Goal: Task Accomplishment & Management: Manage account settings

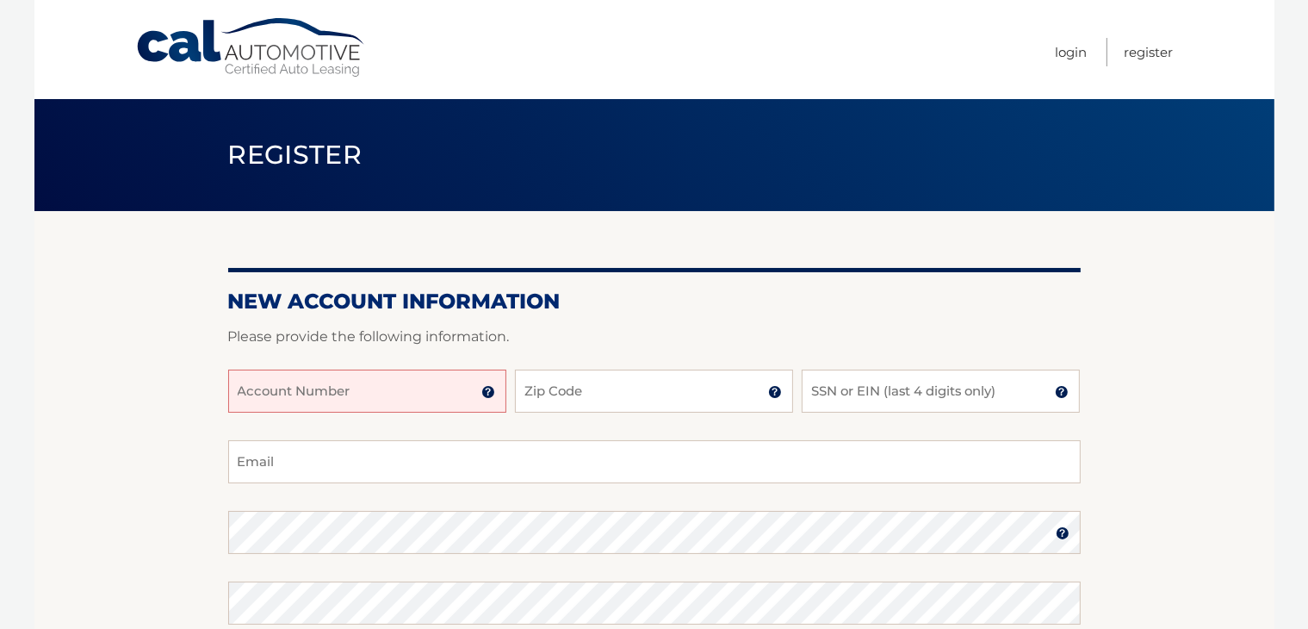
click at [361, 398] on input "Account Number" at bounding box center [367, 390] width 278 height 43
type input "44455994350"
click at [647, 402] on input "Zip Code" at bounding box center [654, 390] width 278 height 43
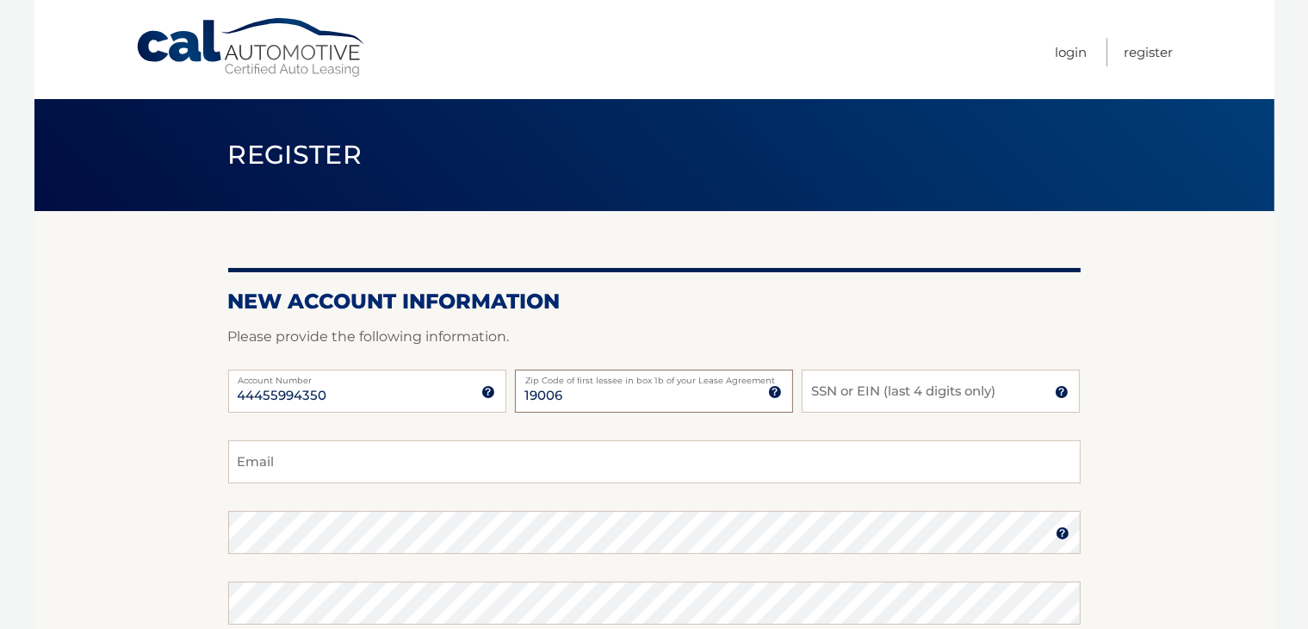
type input "19006"
click at [861, 383] on input "SSN or EIN (last 4 digits only)" at bounding box center [941, 390] width 278 height 43
drag, startPoint x: 852, startPoint y: 400, endPoint x: 749, endPoint y: 387, distance: 104.1
click at [749, 387] on div "44455994350 Account Number 11 digit account number provided on your coupon book…" at bounding box center [654, 404] width 852 height 71
type input "3806"
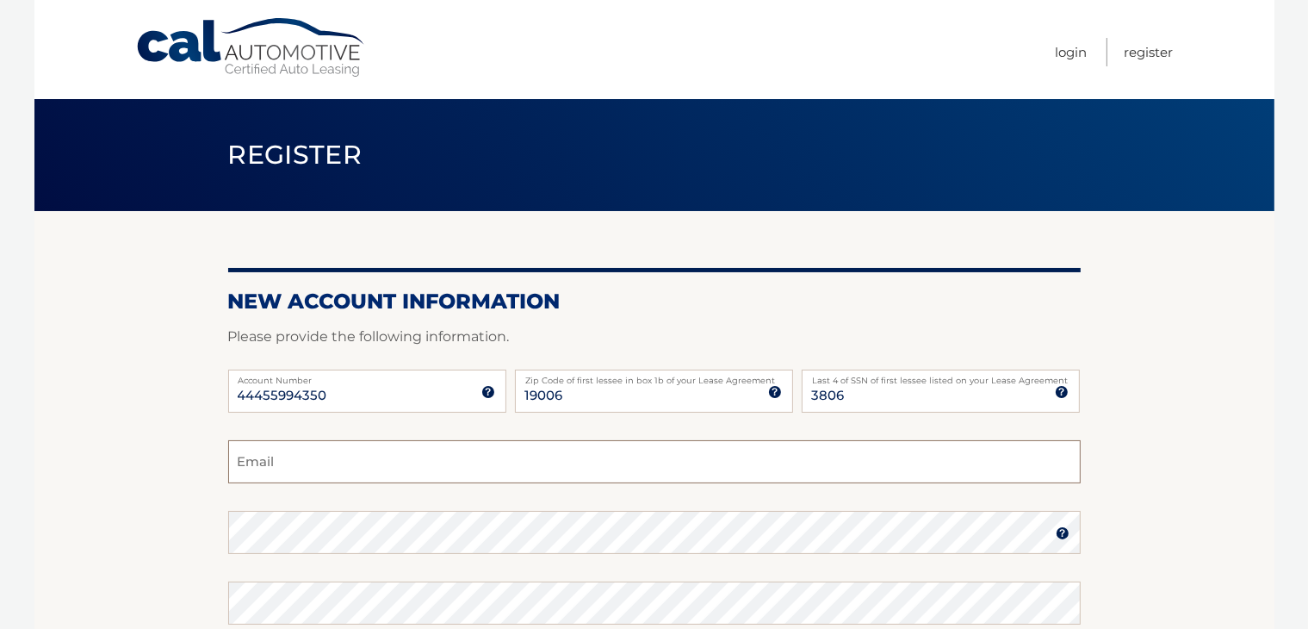
click at [320, 462] on input "Email" at bounding box center [654, 461] width 852 height 43
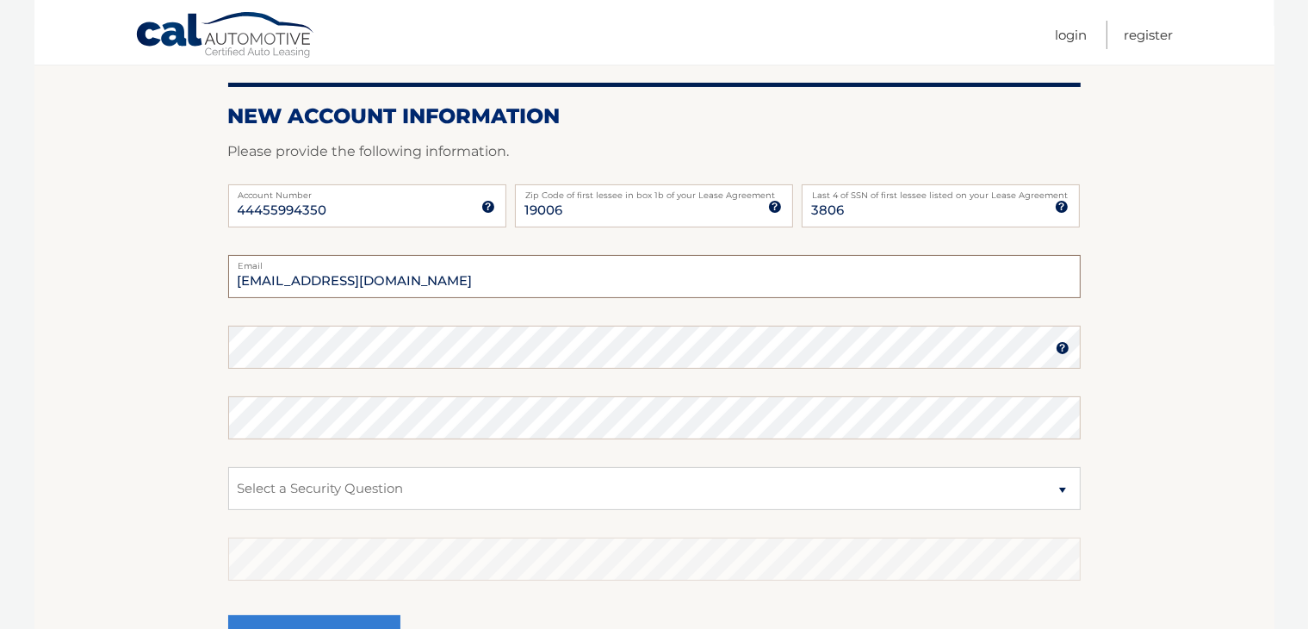
scroll to position [258, 0]
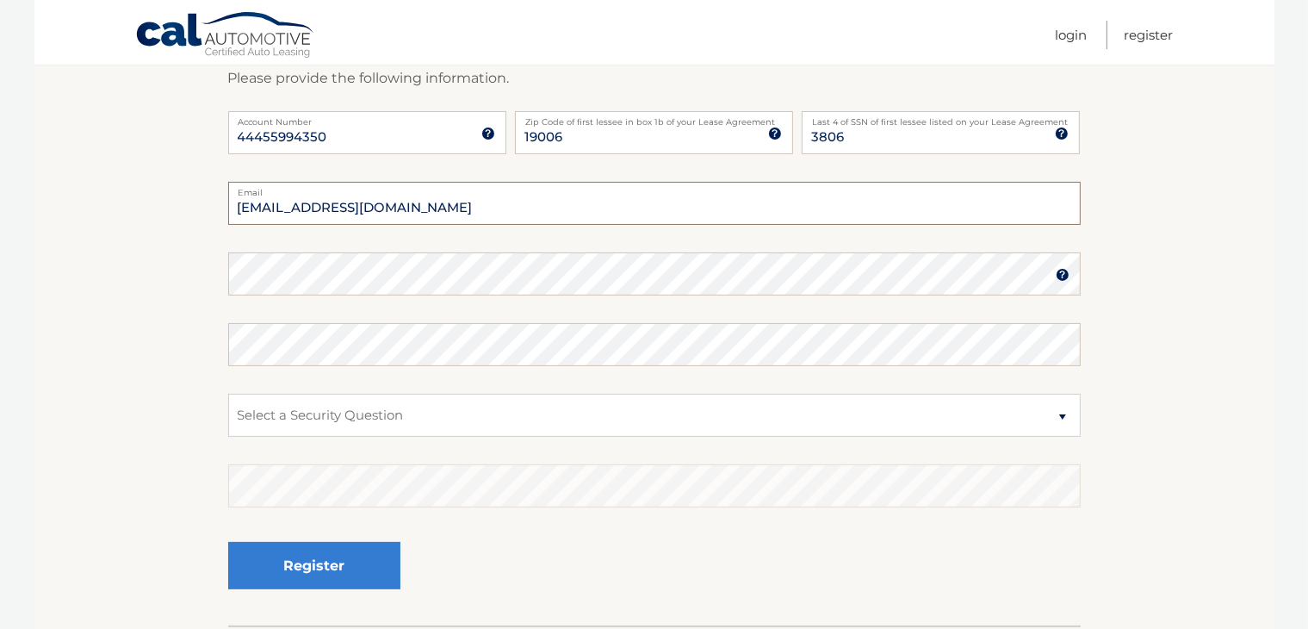
type input "jmastal@aol.com"
click at [528, 405] on select "Select a Security Question What was the name of your elementary school? What is…" at bounding box center [654, 415] width 852 height 43
select select "2"
click at [228, 394] on select "Select a Security Question What was the name of your elementary school? What is…" at bounding box center [654, 415] width 852 height 43
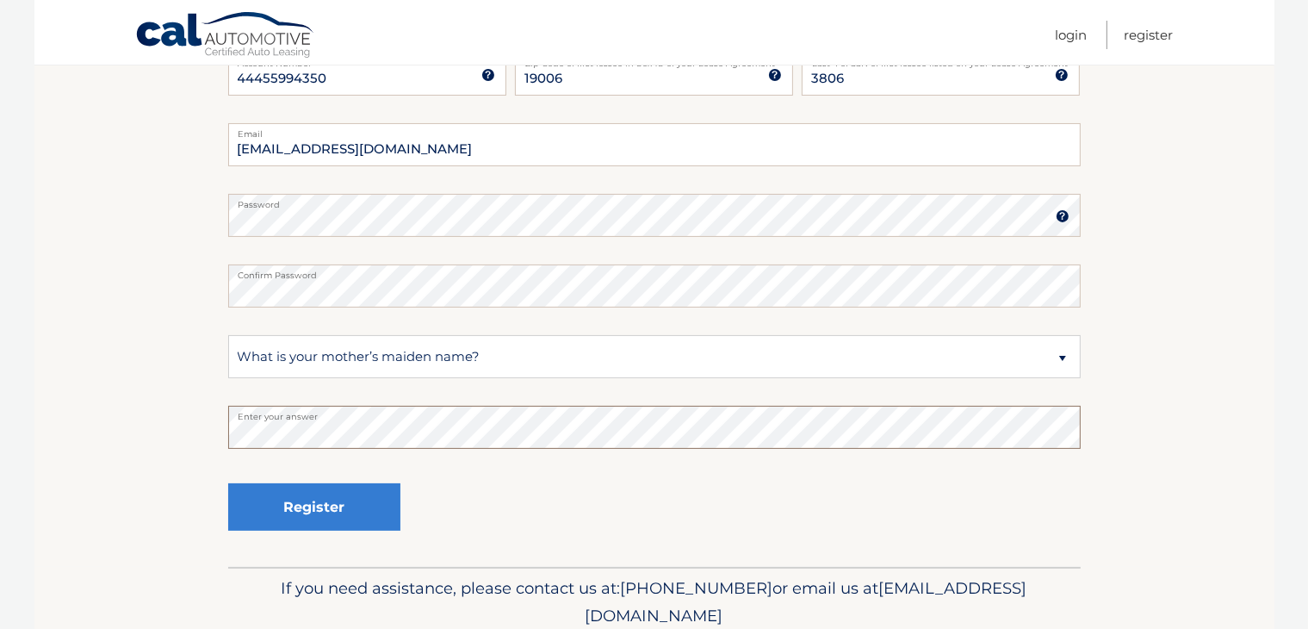
scroll to position [386, 0]
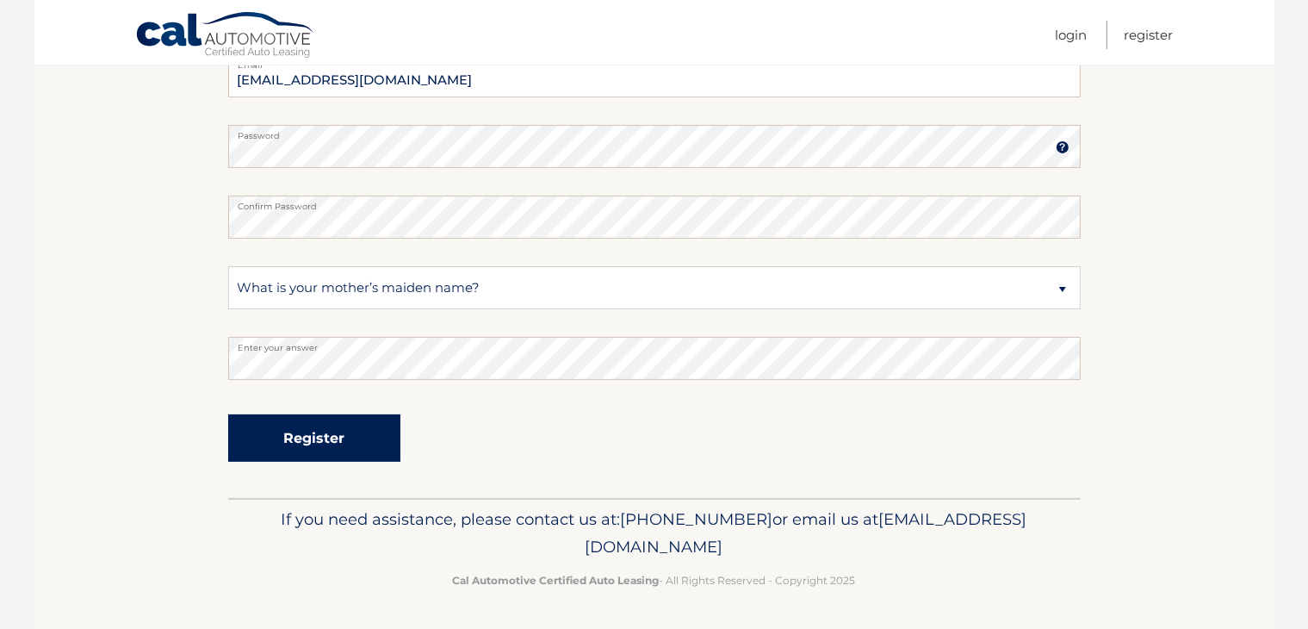
click at [316, 433] on button "Register" at bounding box center [314, 437] width 172 height 47
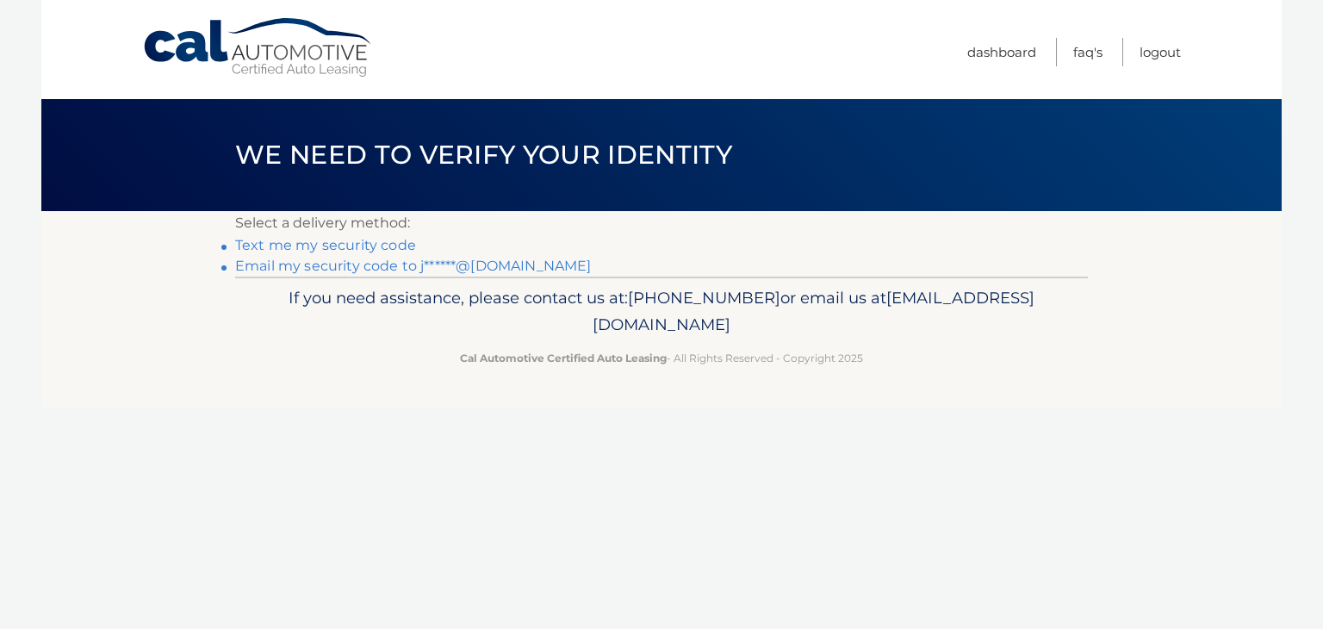
click at [356, 245] on link "Text me my security code" at bounding box center [325, 245] width 181 height 16
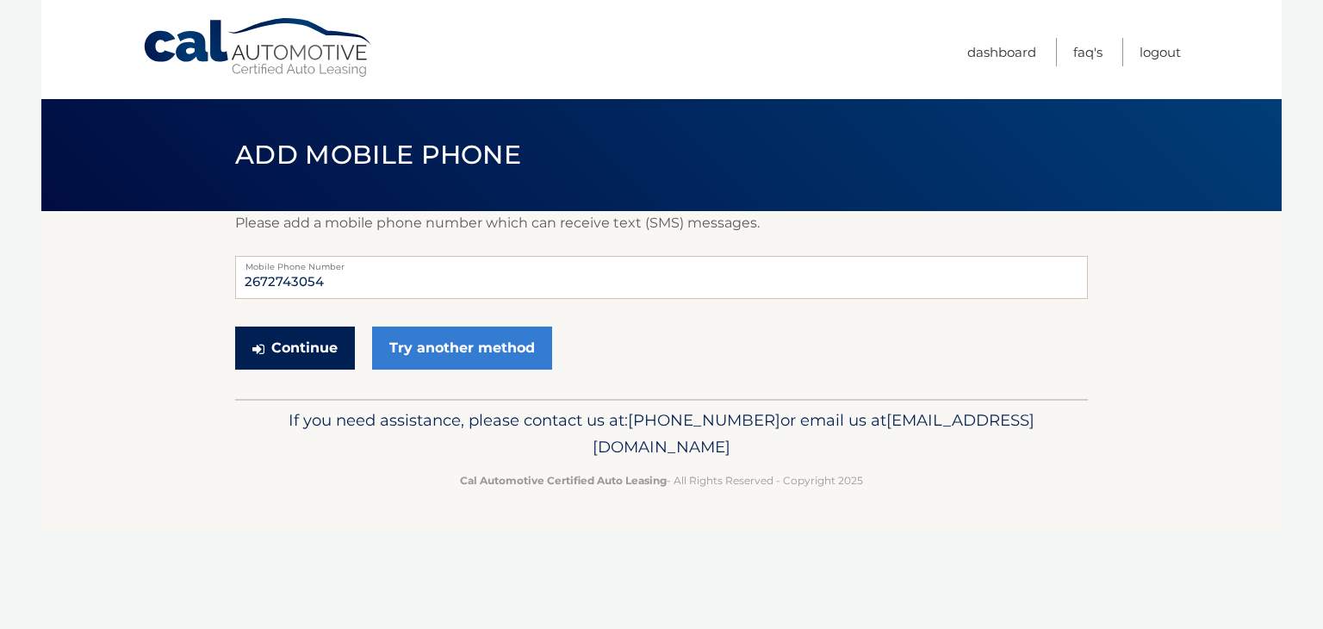
click at [297, 339] on button "Continue" at bounding box center [295, 347] width 120 height 43
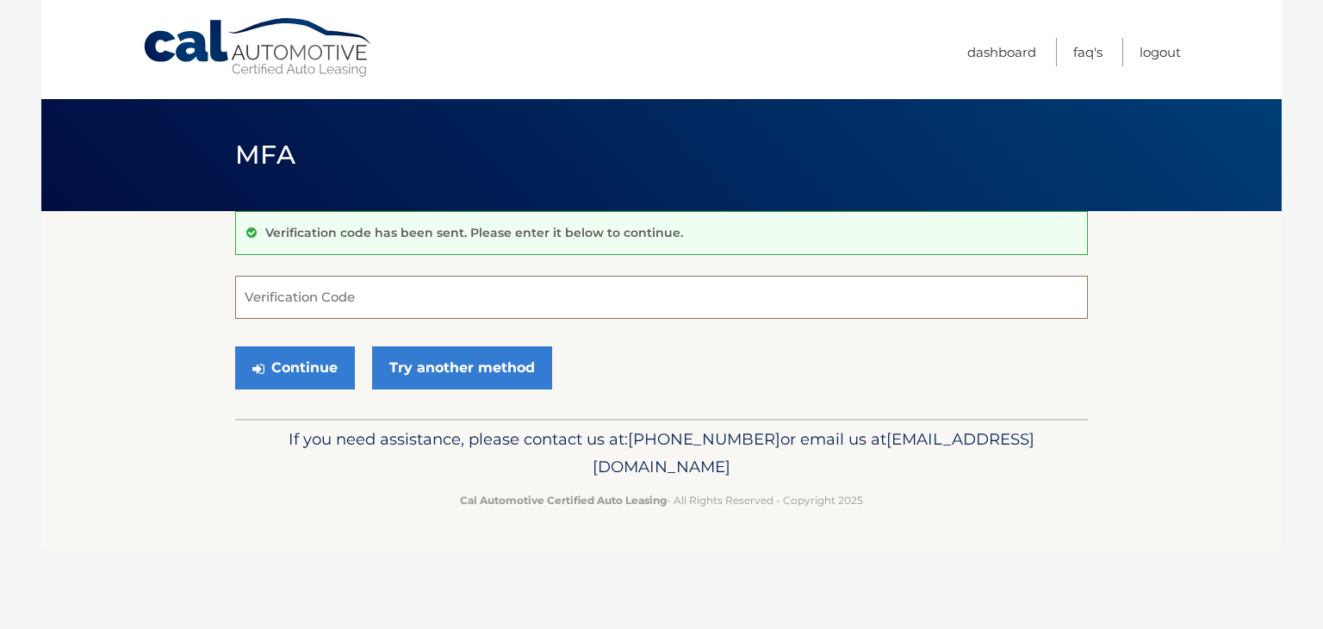
click at [344, 291] on input "Verification Code" at bounding box center [661, 297] width 852 height 43
type input "648022"
click at [301, 363] on button "Continue" at bounding box center [295, 367] width 120 height 43
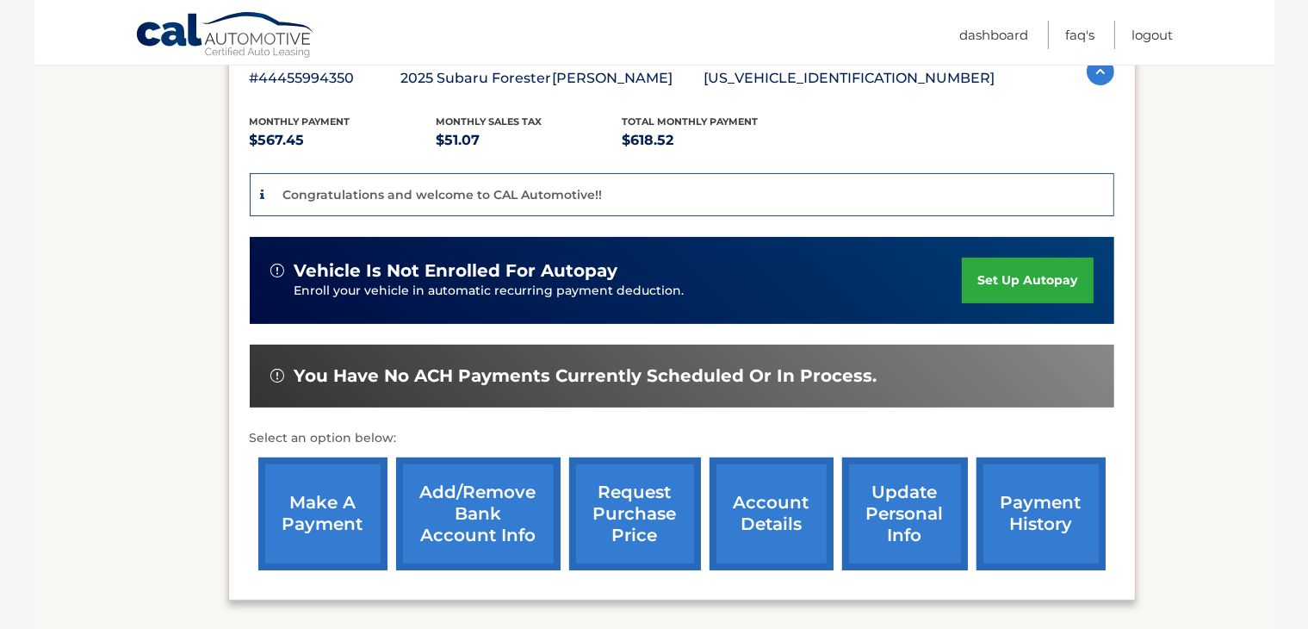
scroll to position [344, 0]
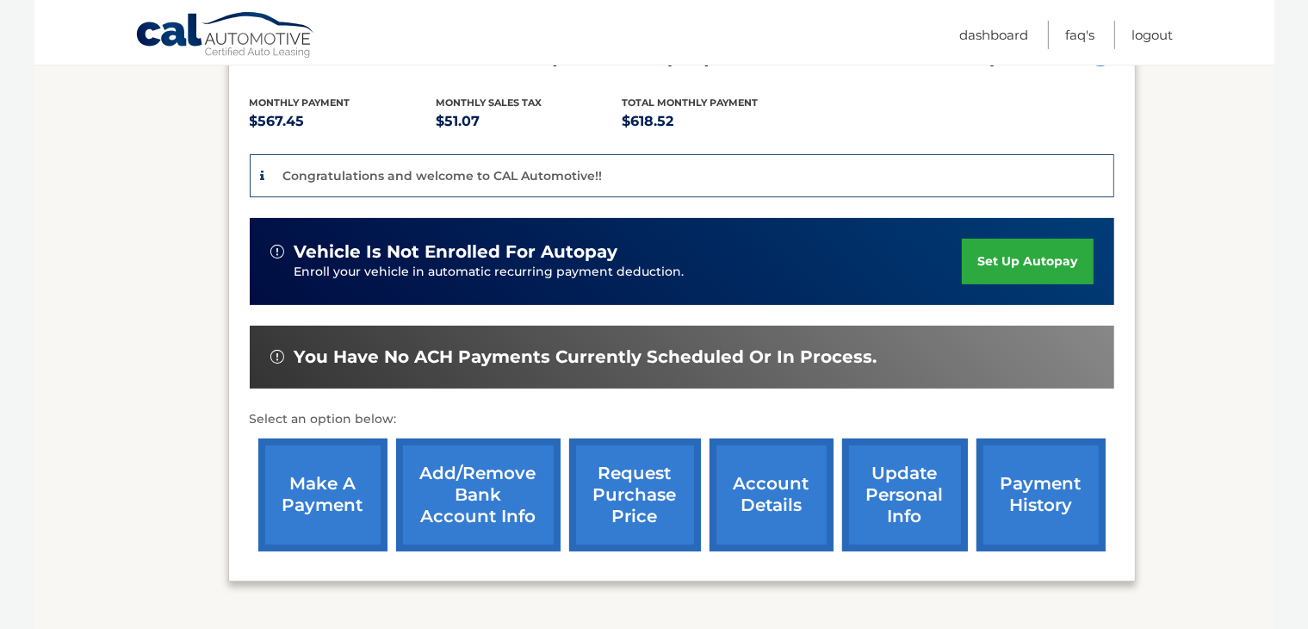
click at [761, 483] on link "account details" at bounding box center [772, 494] width 124 height 113
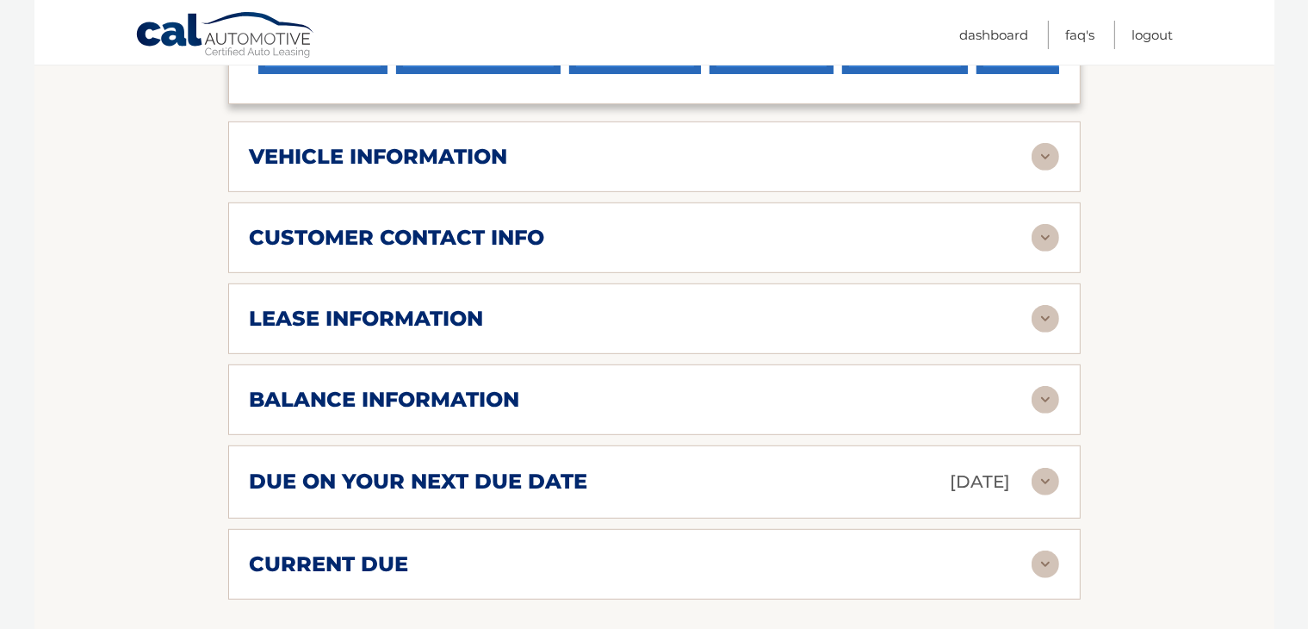
scroll to position [775, 0]
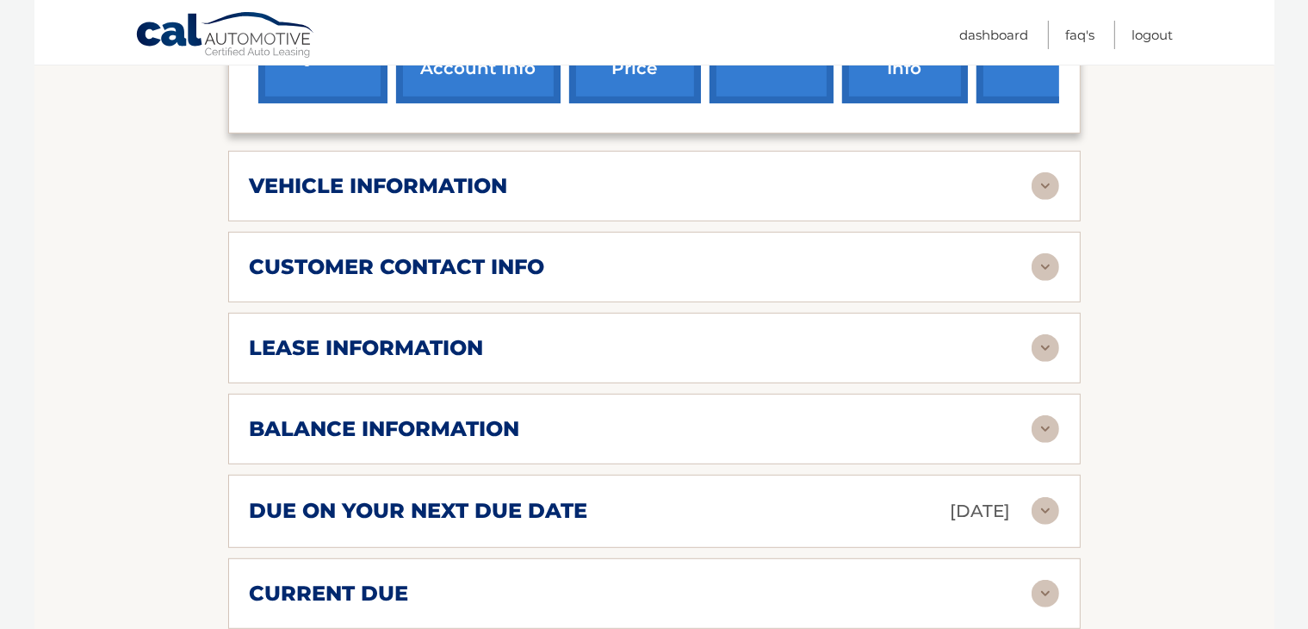
click at [1044, 172] on img at bounding box center [1046, 186] width 28 height 28
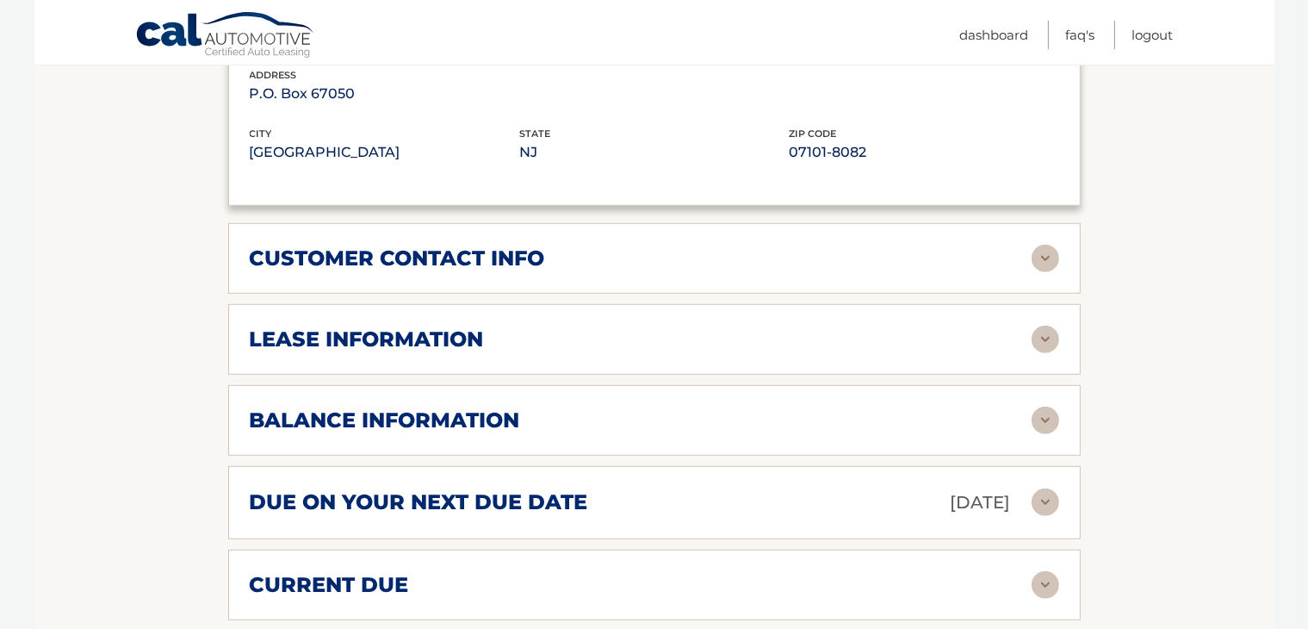
scroll to position [1292, 0]
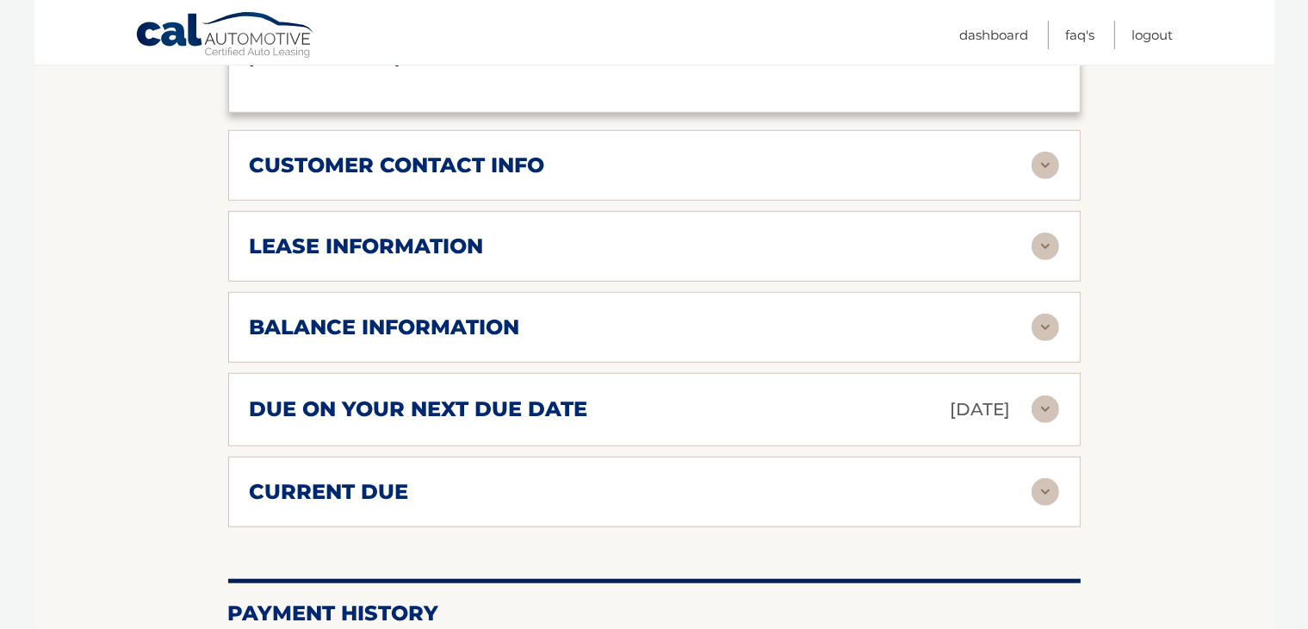
click at [1042, 232] on img at bounding box center [1046, 246] width 28 height 28
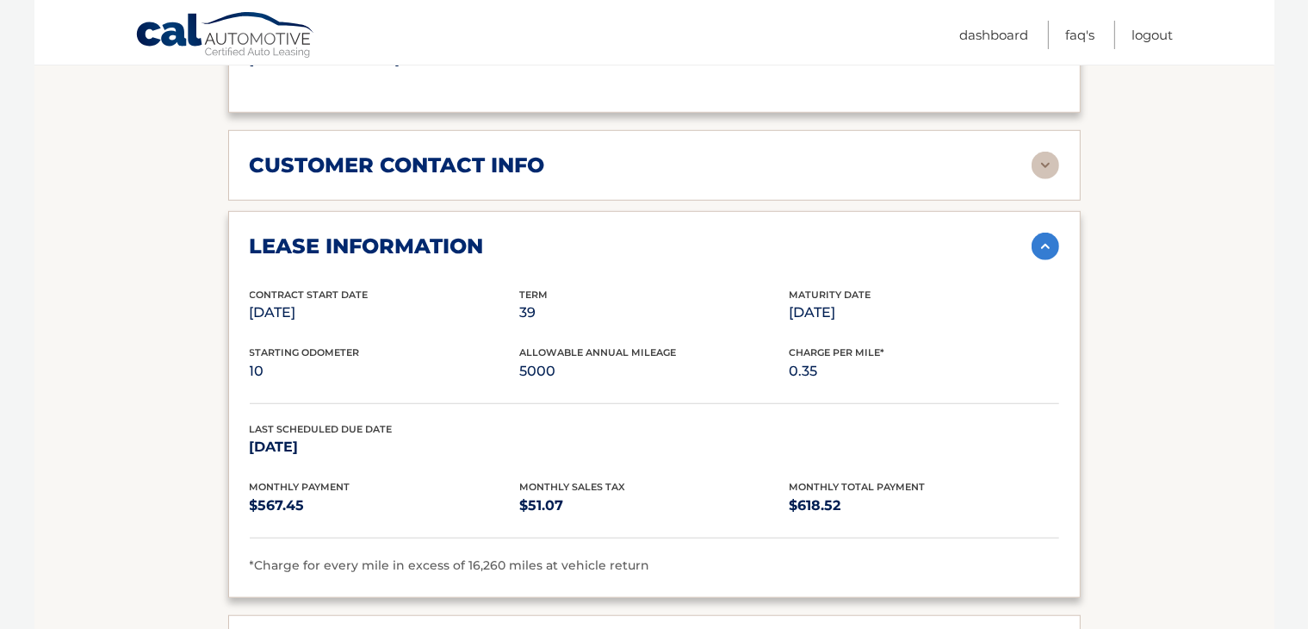
drag, startPoint x: 1042, startPoint y: 221, endPoint x: 983, endPoint y: 216, distance: 59.6
click at [983, 233] on div "lease information" at bounding box center [641, 246] width 782 height 26
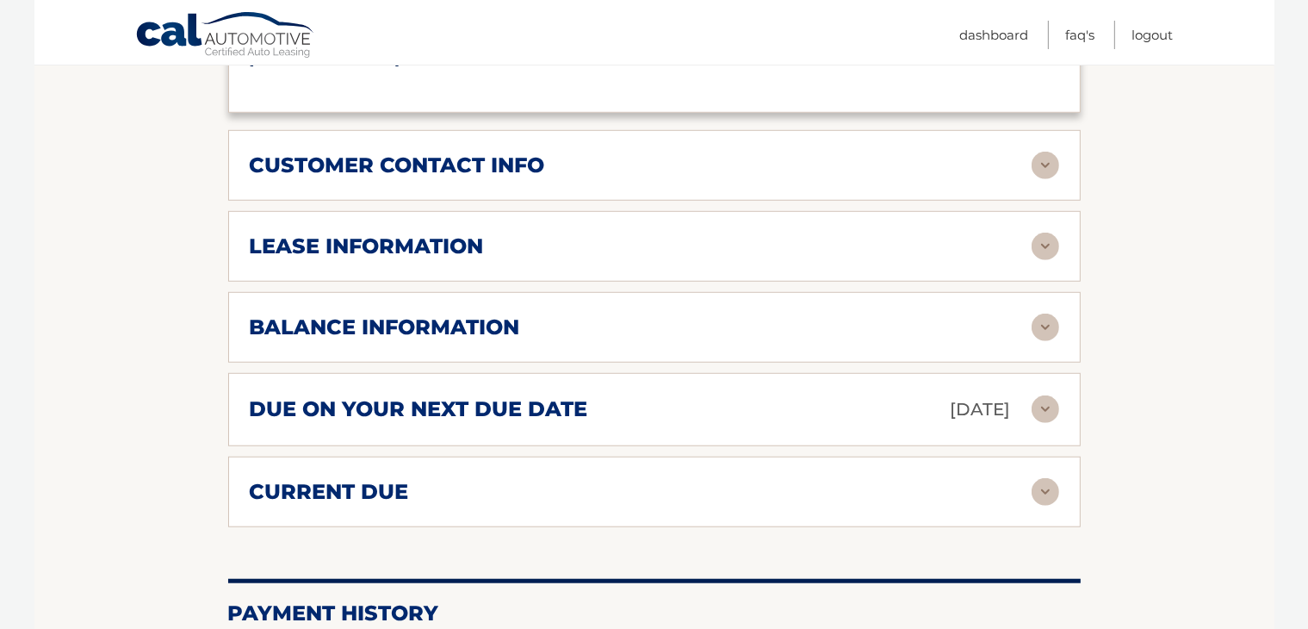
click at [1047, 232] on img at bounding box center [1046, 246] width 28 height 28
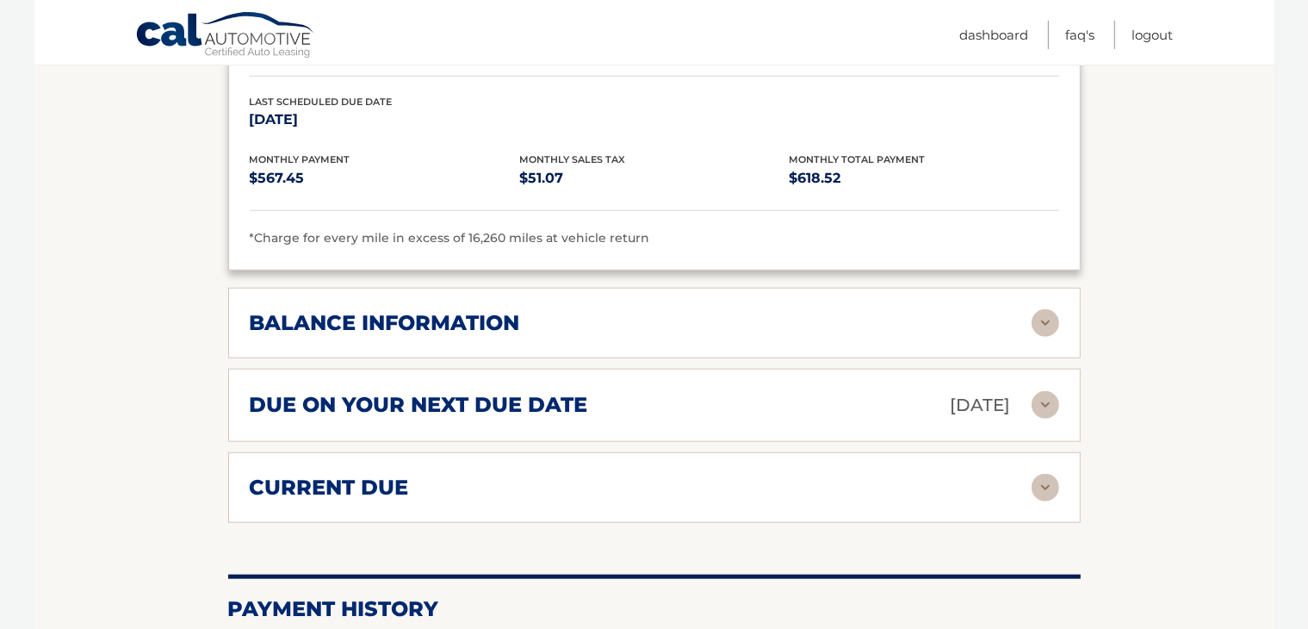
scroll to position [1636, 0]
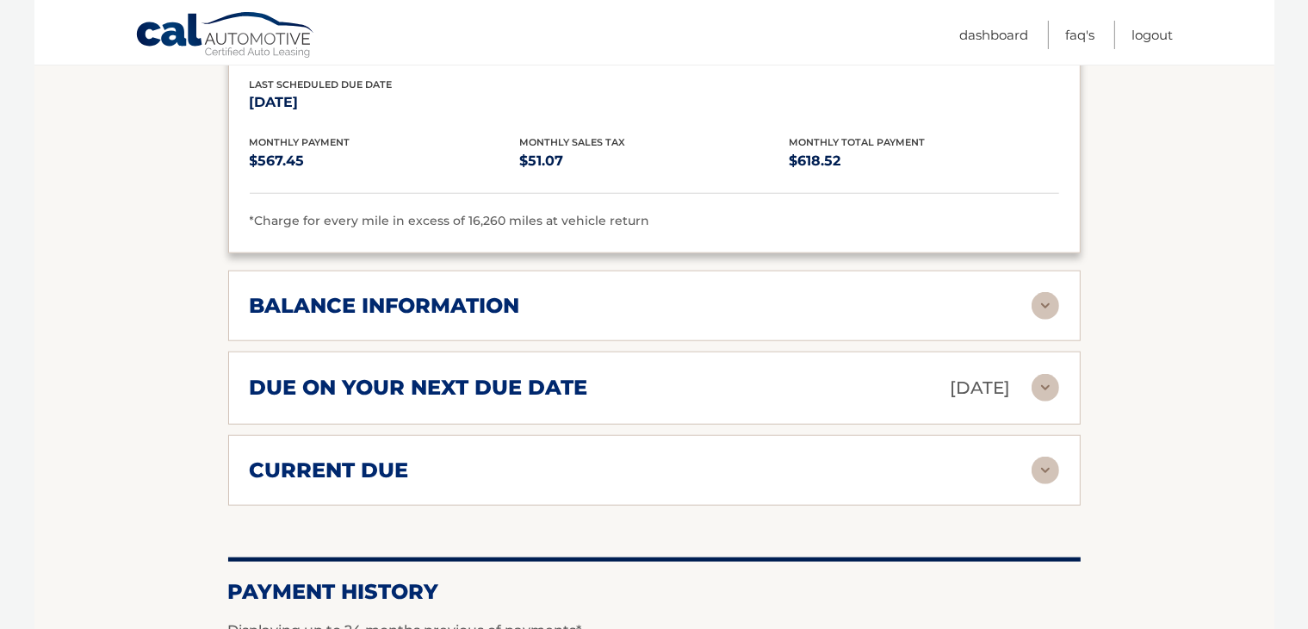
click at [1045, 292] on img at bounding box center [1046, 306] width 28 height 28
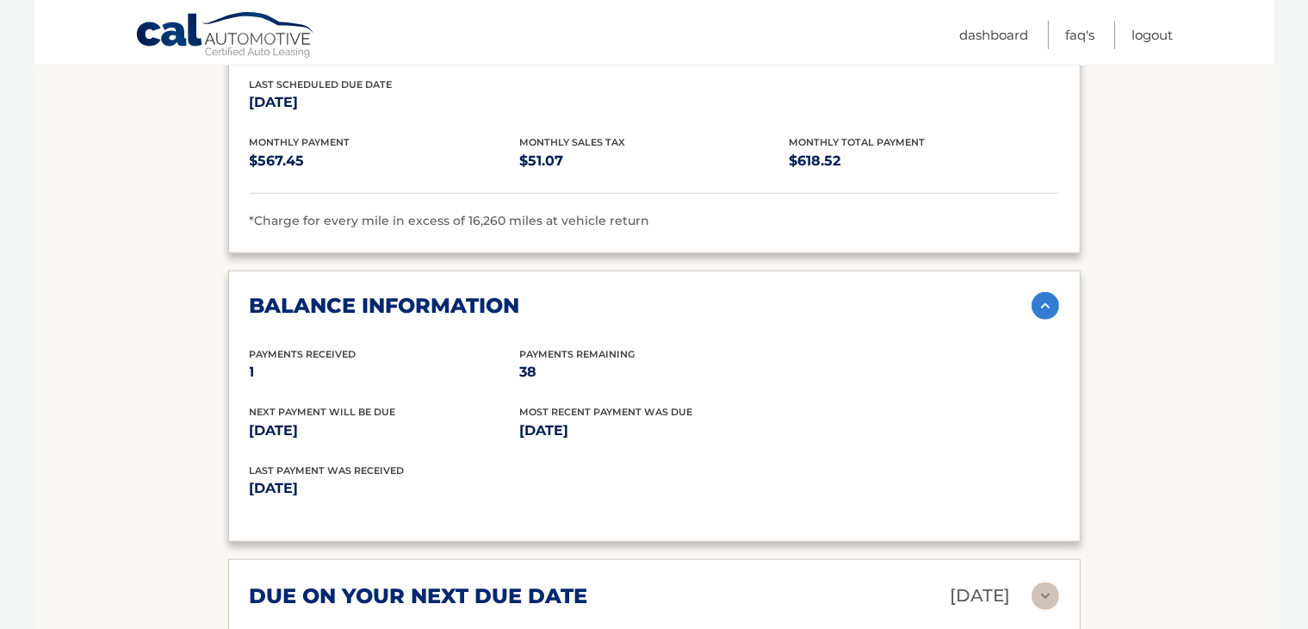
click at [1045, 292] on img at bounding box center [1046, 306] width 28 height 28
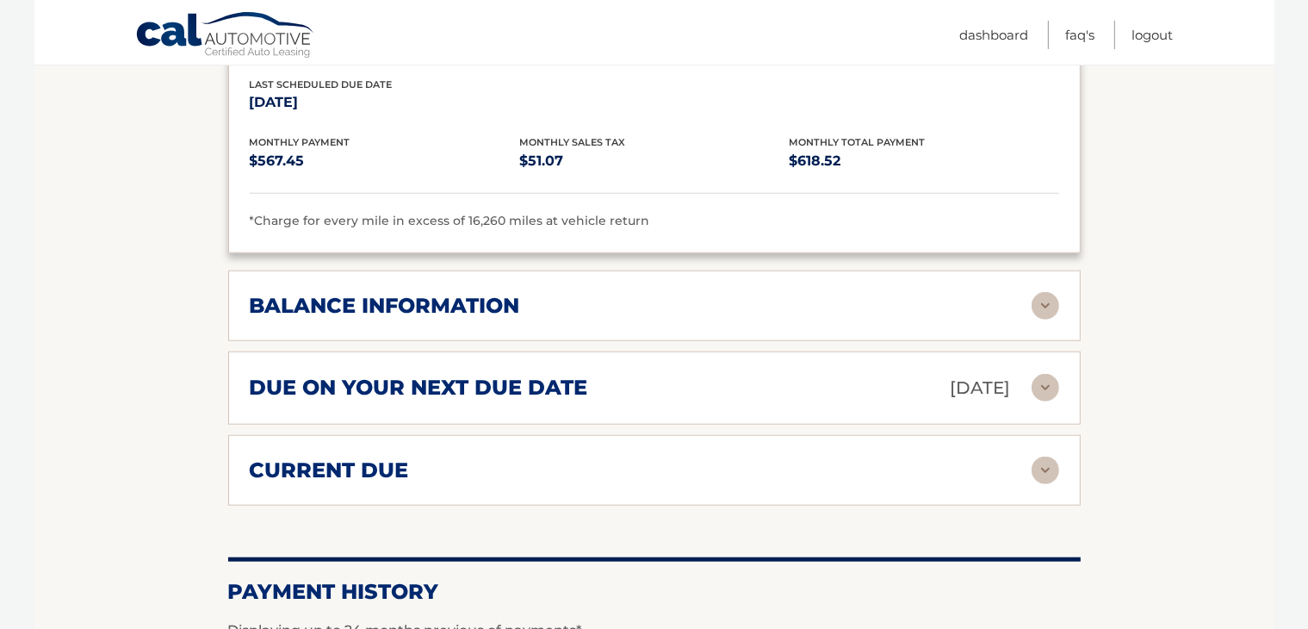
click at [1045, 292] on img at bounding box center [1046, 306] width 28 height 28
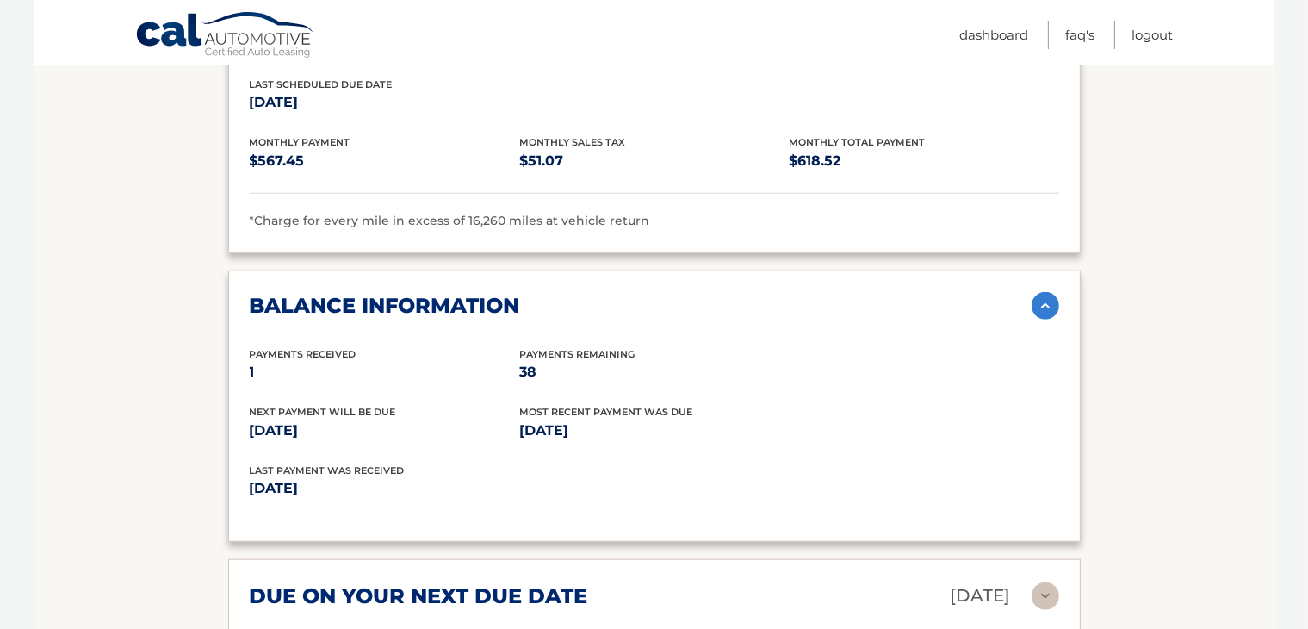
click at [1040, 292] on img at bounding box center [1046, 306] width 28 height 28
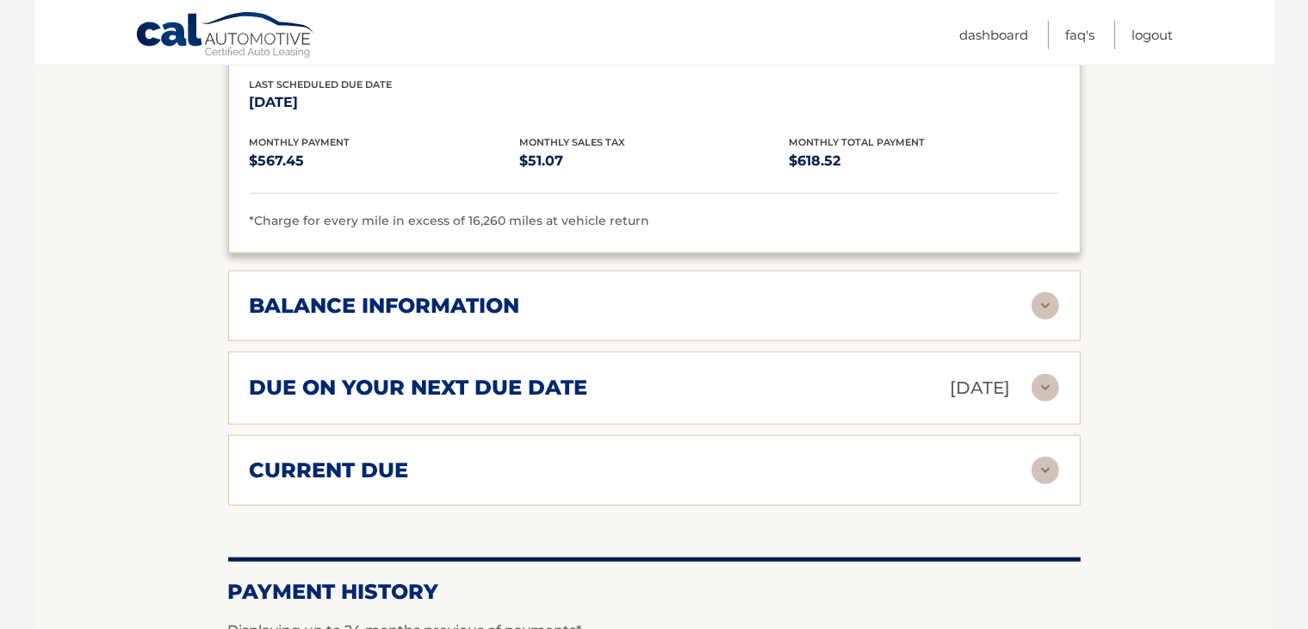
click at [1047, 456] on img at bounding box center [1046, 470] width 28 height 28
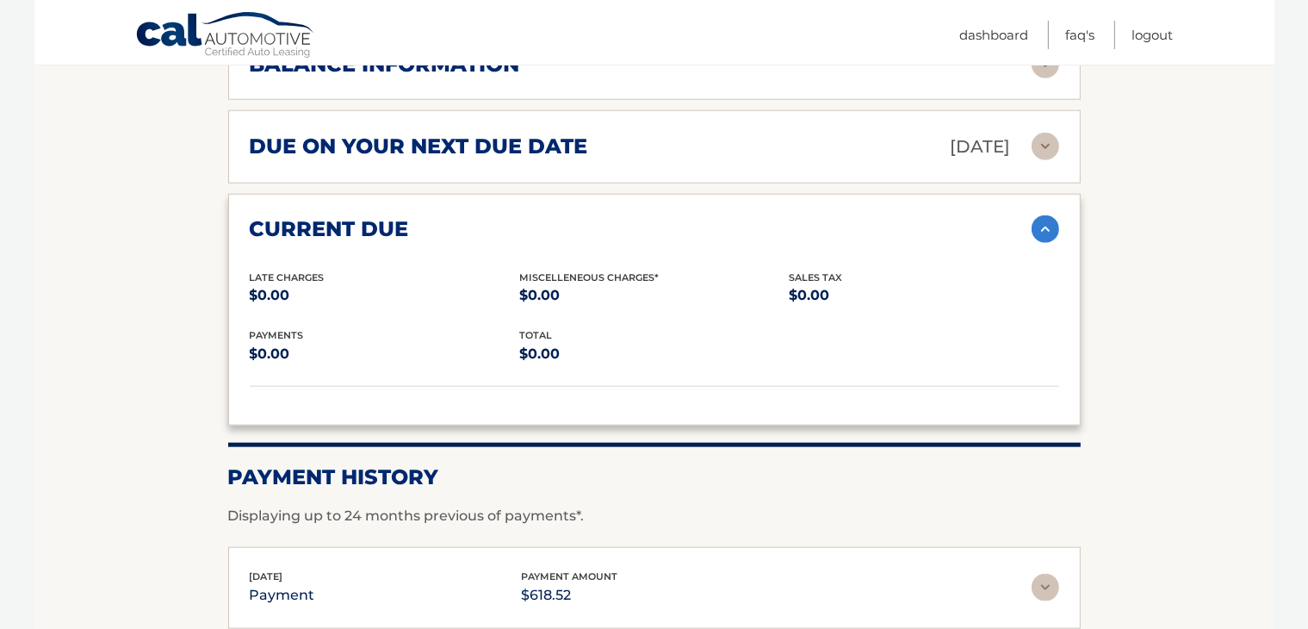
scroll to position [1981, 0]
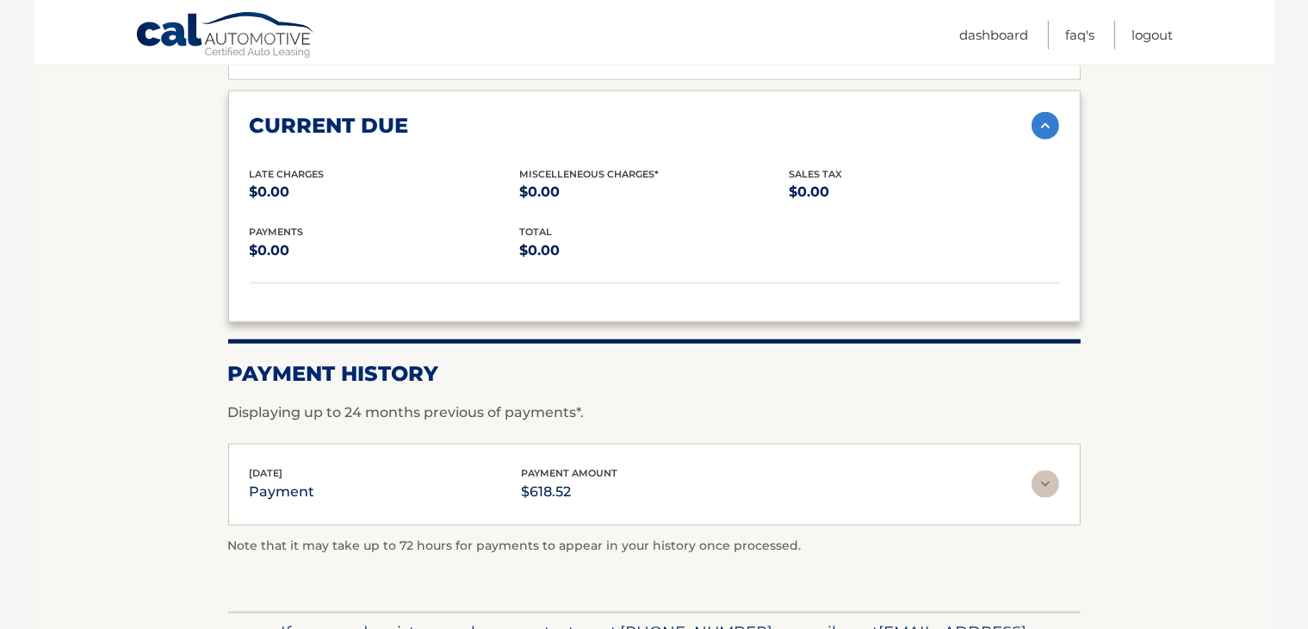
click at [1041, 470] on img at bounding box center [1046, 484] width 28 height 28
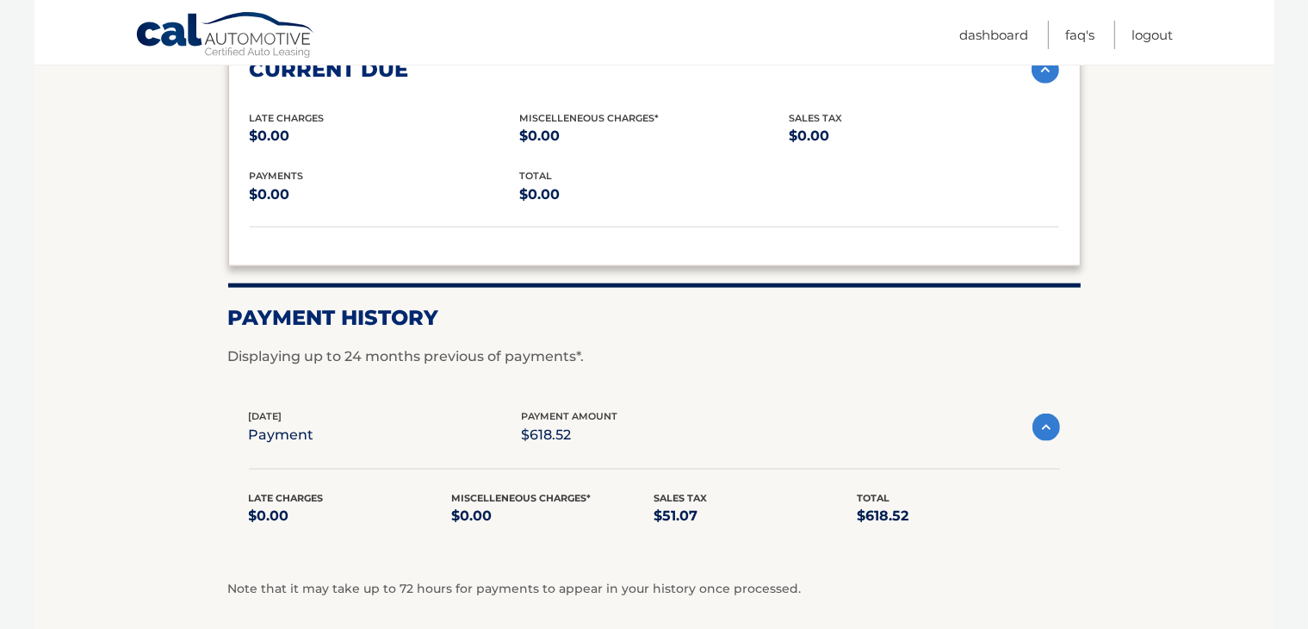
scroll to position [2067, 0]
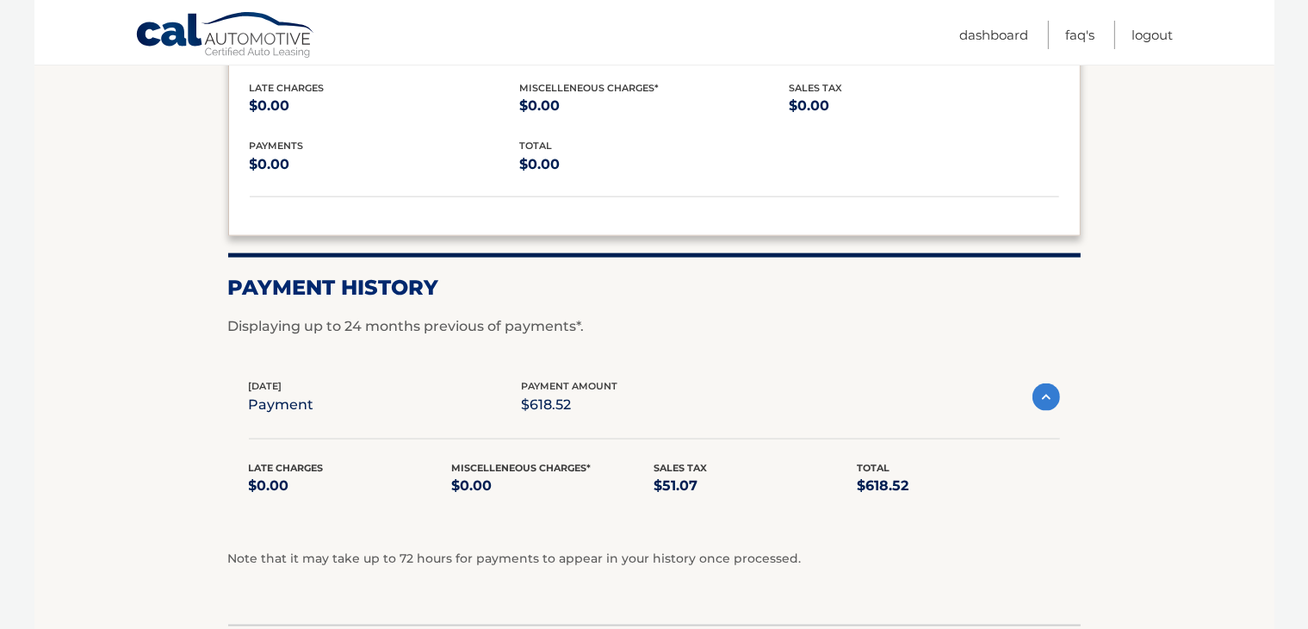
click at [1045, 383] on img at bounding box center [1046, 397] width 28 height 28
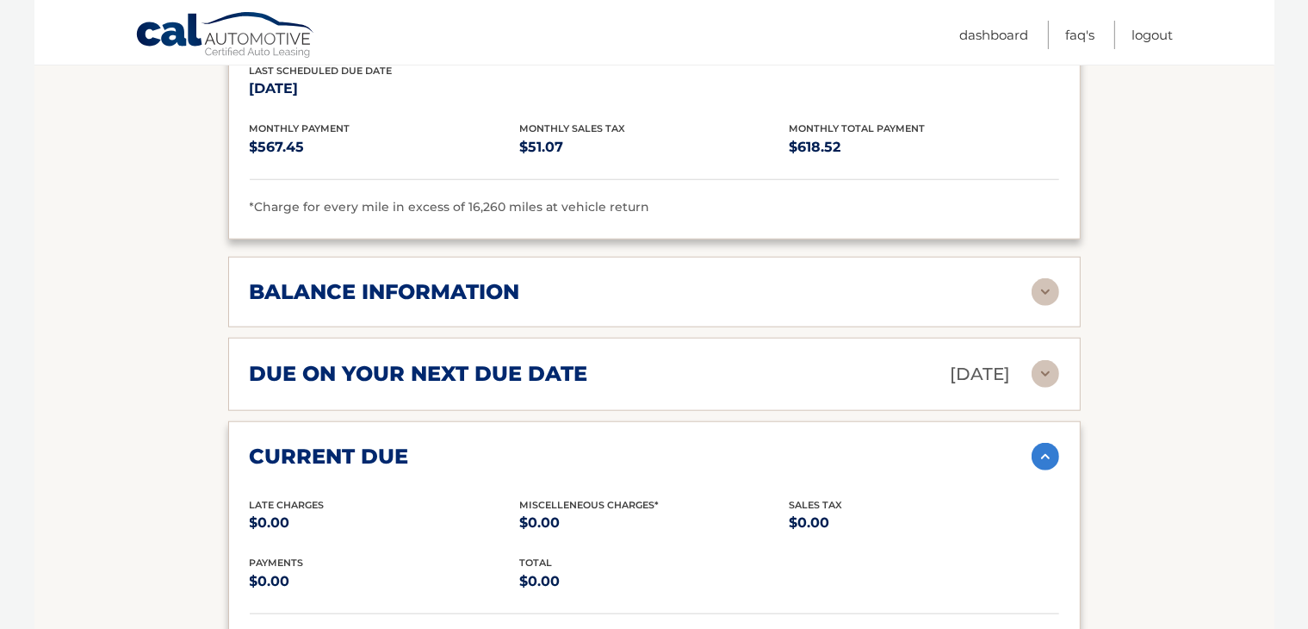
scroll to position [1543, 0]
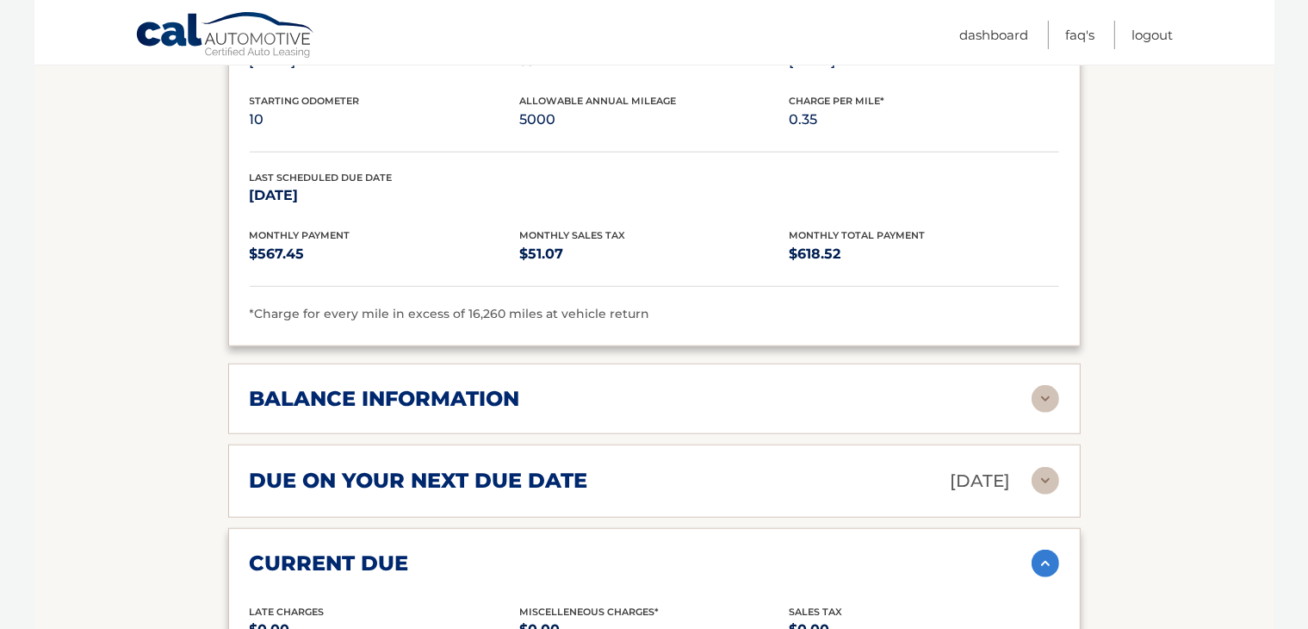
click at [1036, 385] on img at bounding box center [1046, 399] width 28 height 28
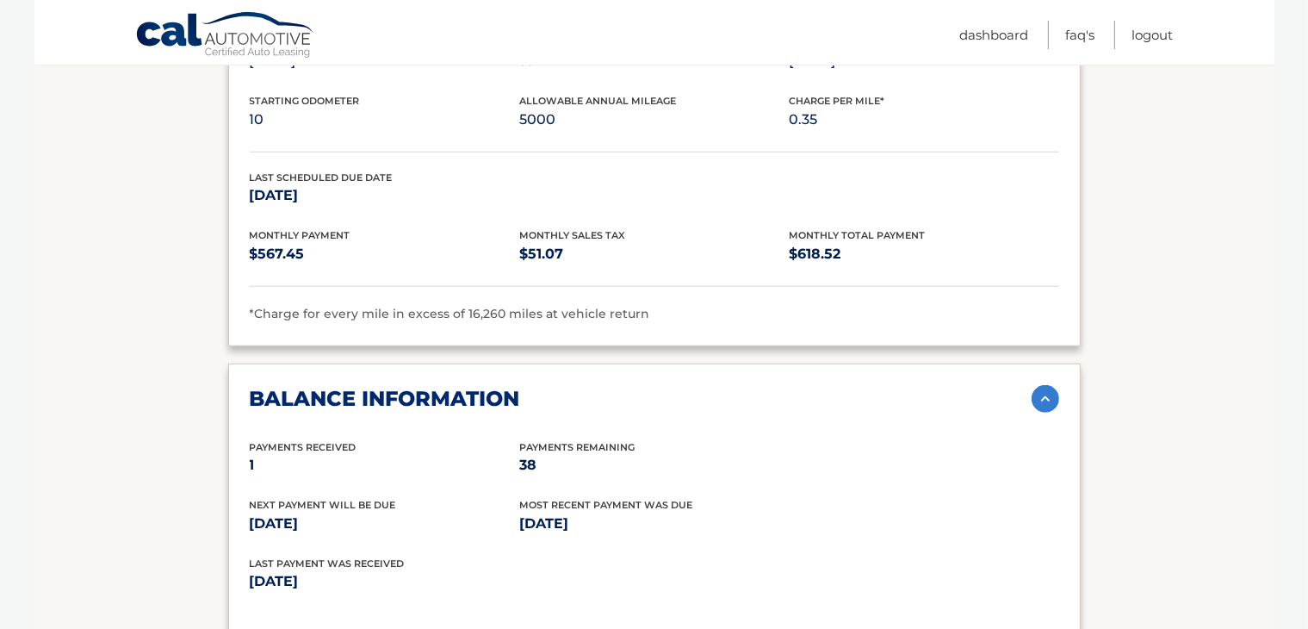
click at [1040, 385] on img at bounding box center [1046, 399] width 28 height 28
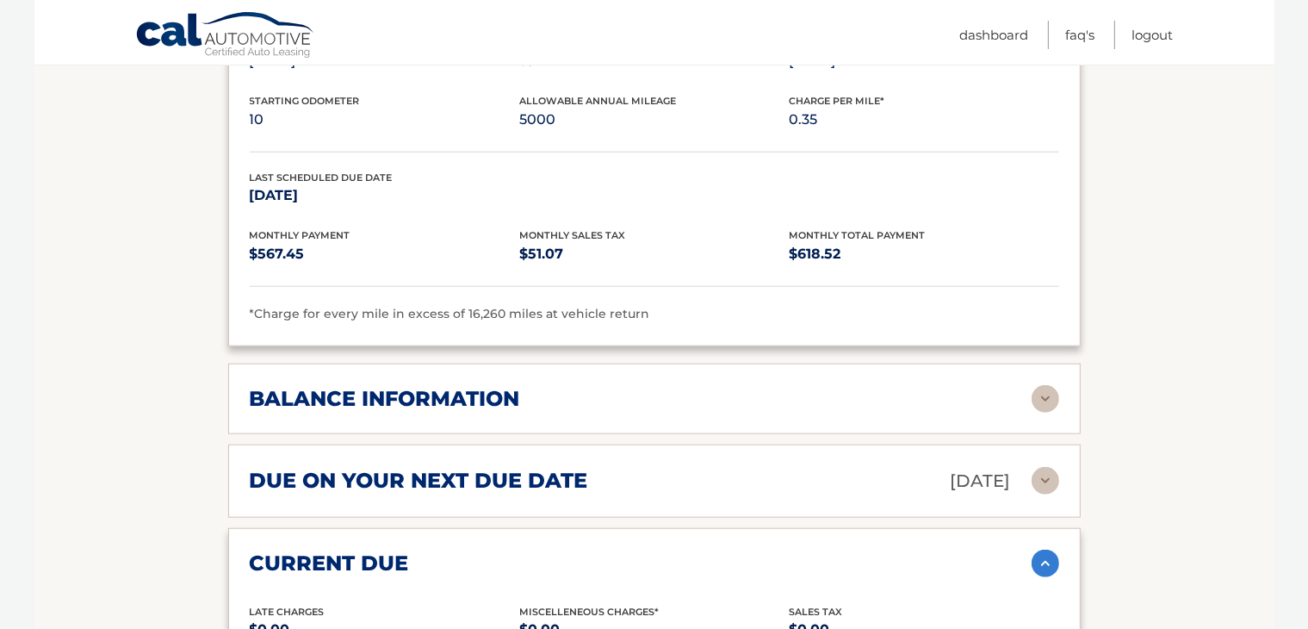
click at [1040, 549] on img at bounding box center [1046, 563] width 28 height 28
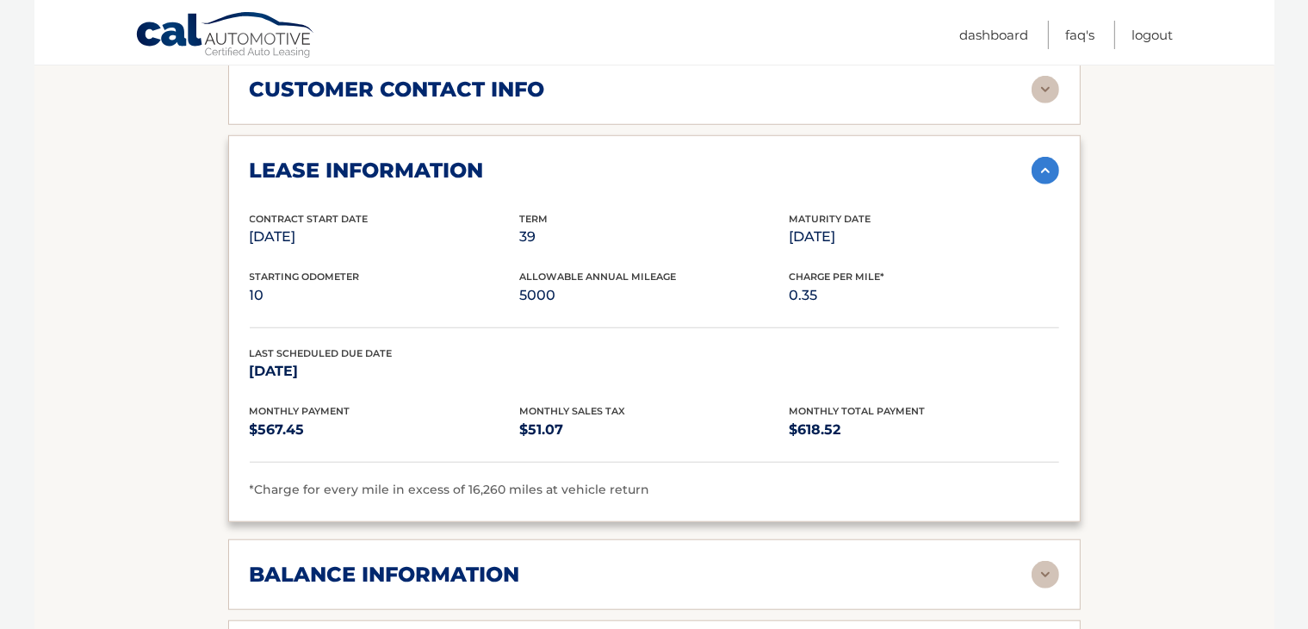
scroll to position [1285, 0]
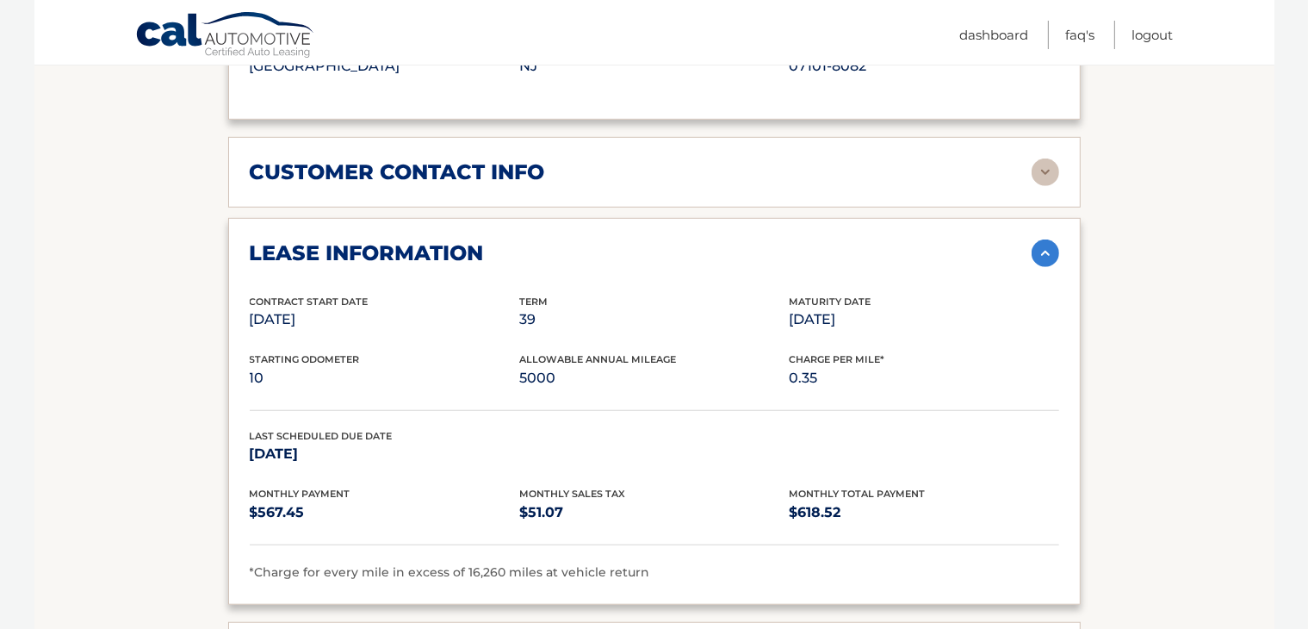
click at [1040, 239] on img at bounding box center [1046, 253] width 28 height 28
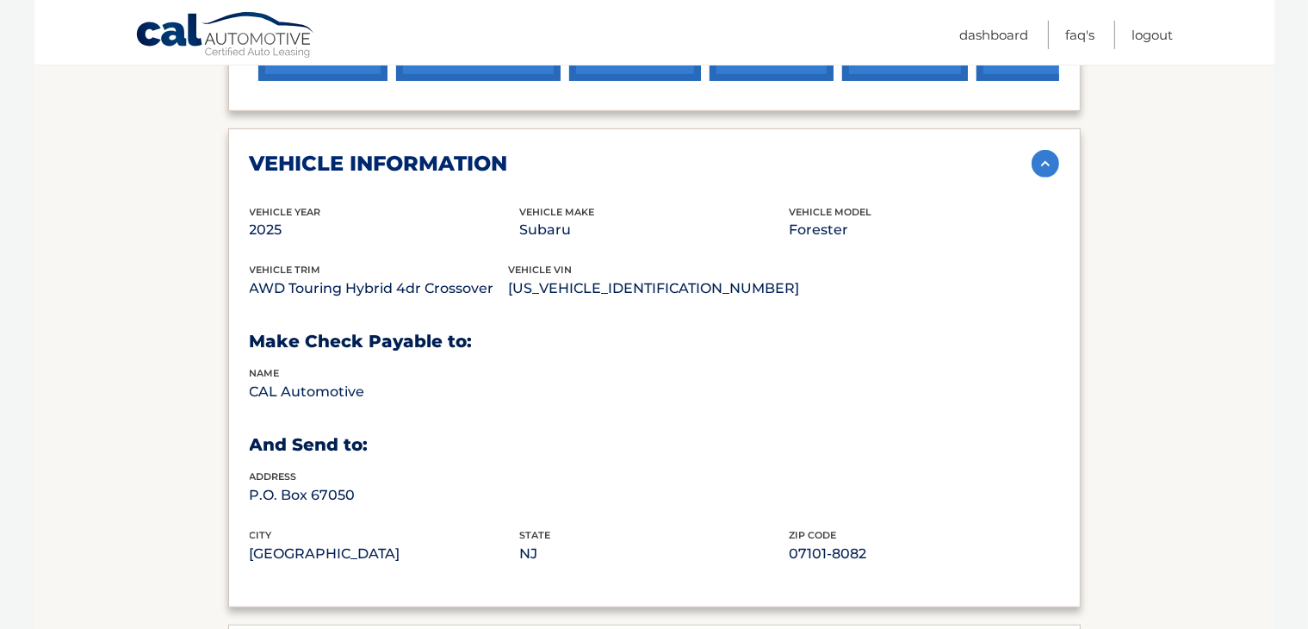
scroll to position [768, 0]
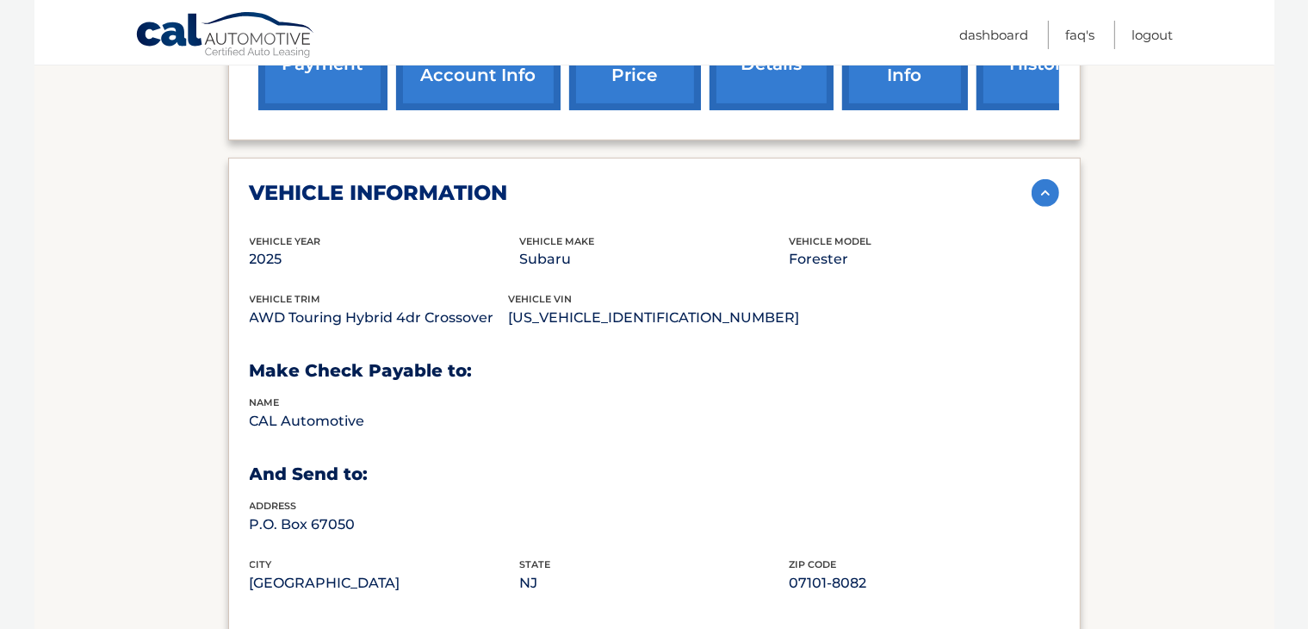
click at [1038, 179] on img at bounding box center [1046, 193] width 28 height 28
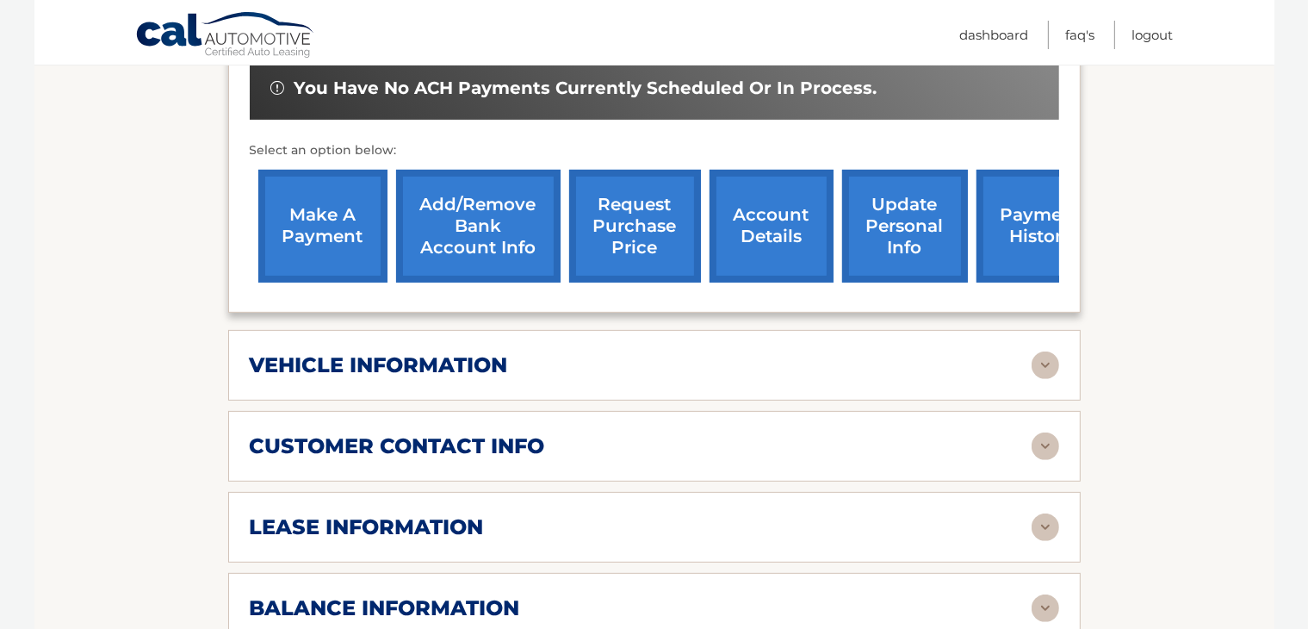
scroll to position [510, 0]
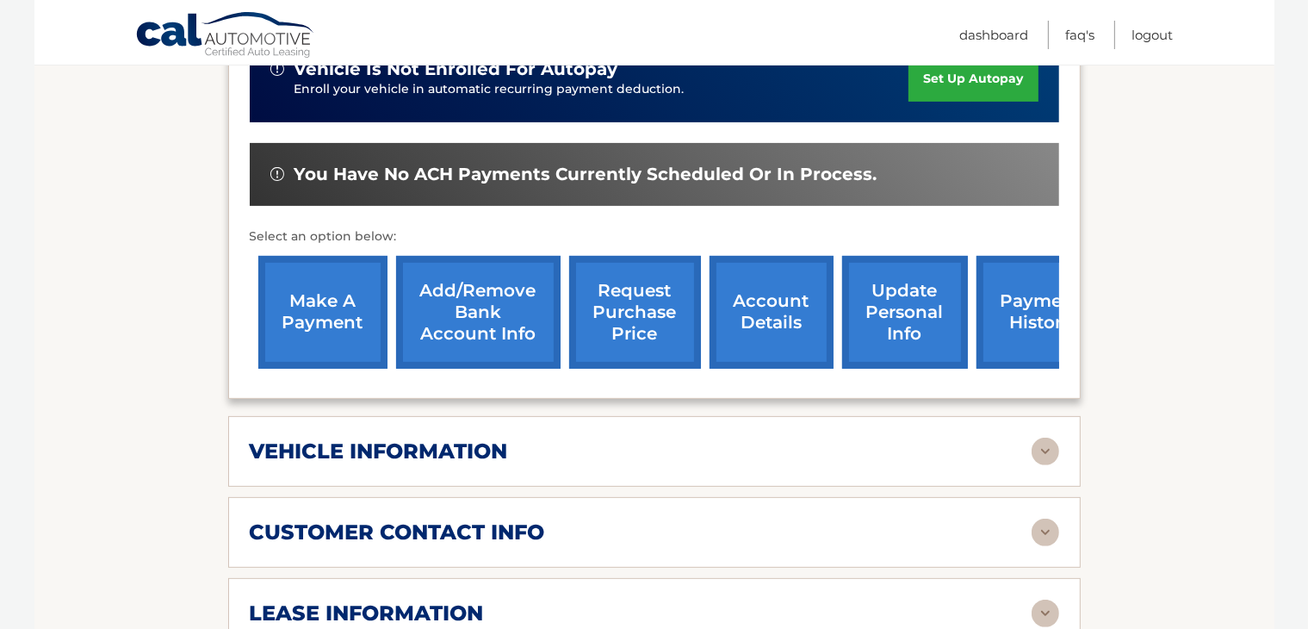
click at [766, 270] on link "account details" at bounding box center [772, 312] width 124 height 113
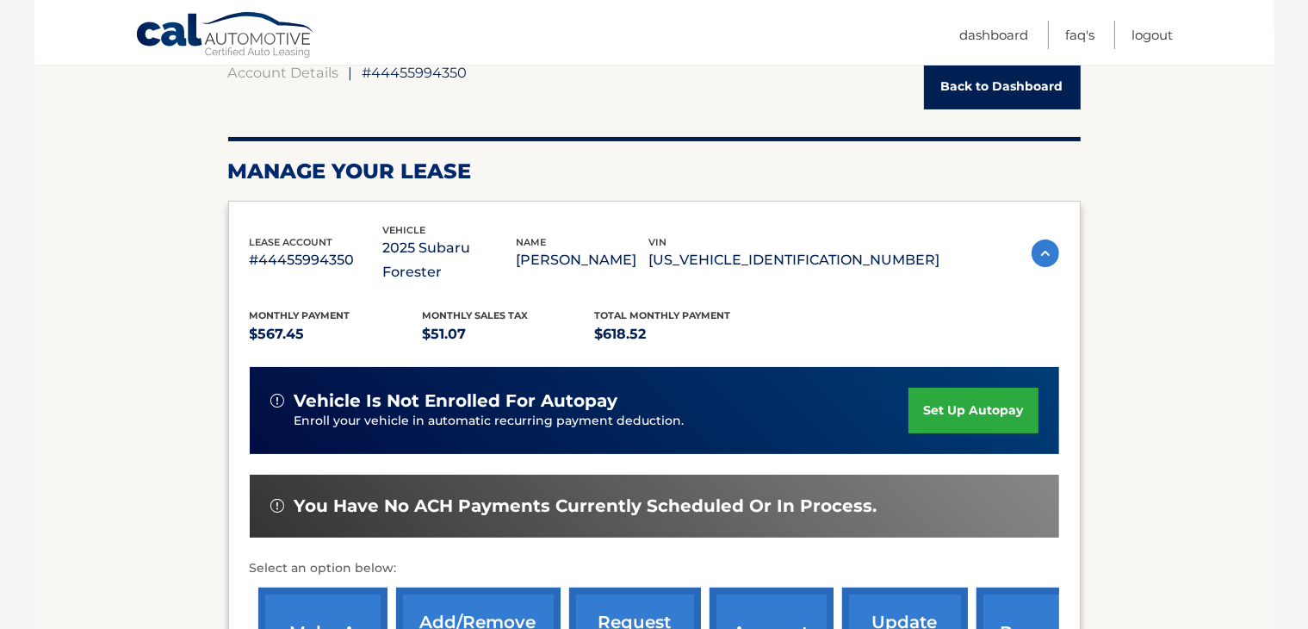
scroll to position [86, 0]
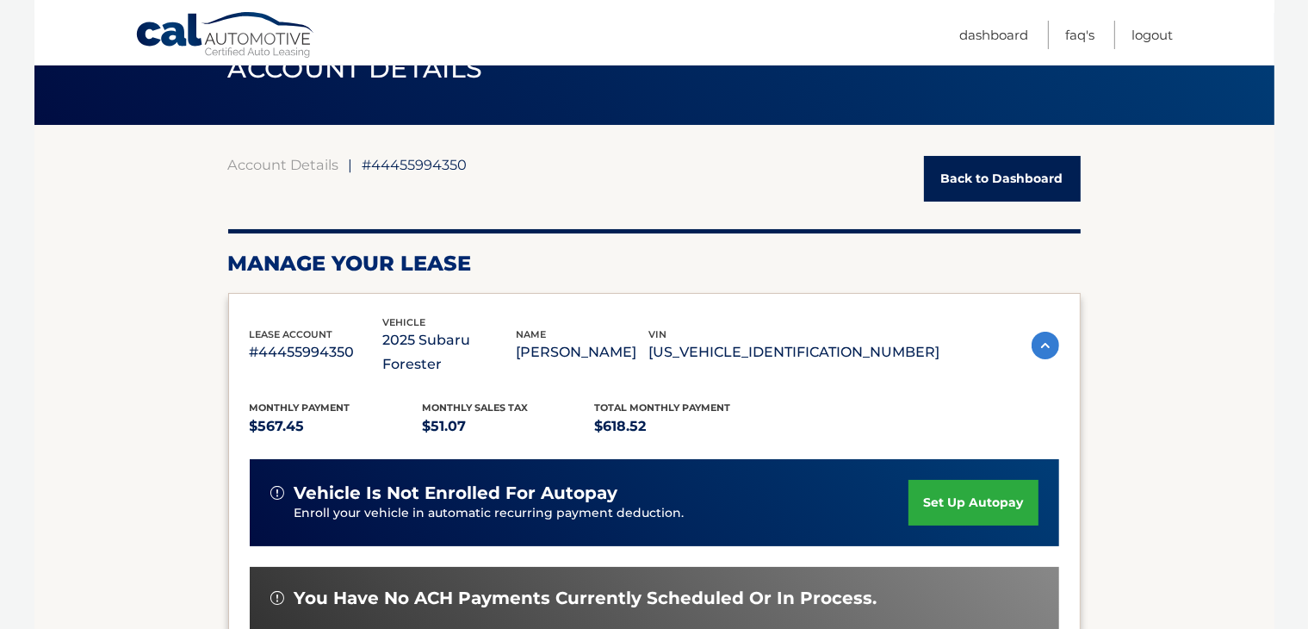
click at [1050, 335] on img at bounding box center [1046, 346] width 28 height 28
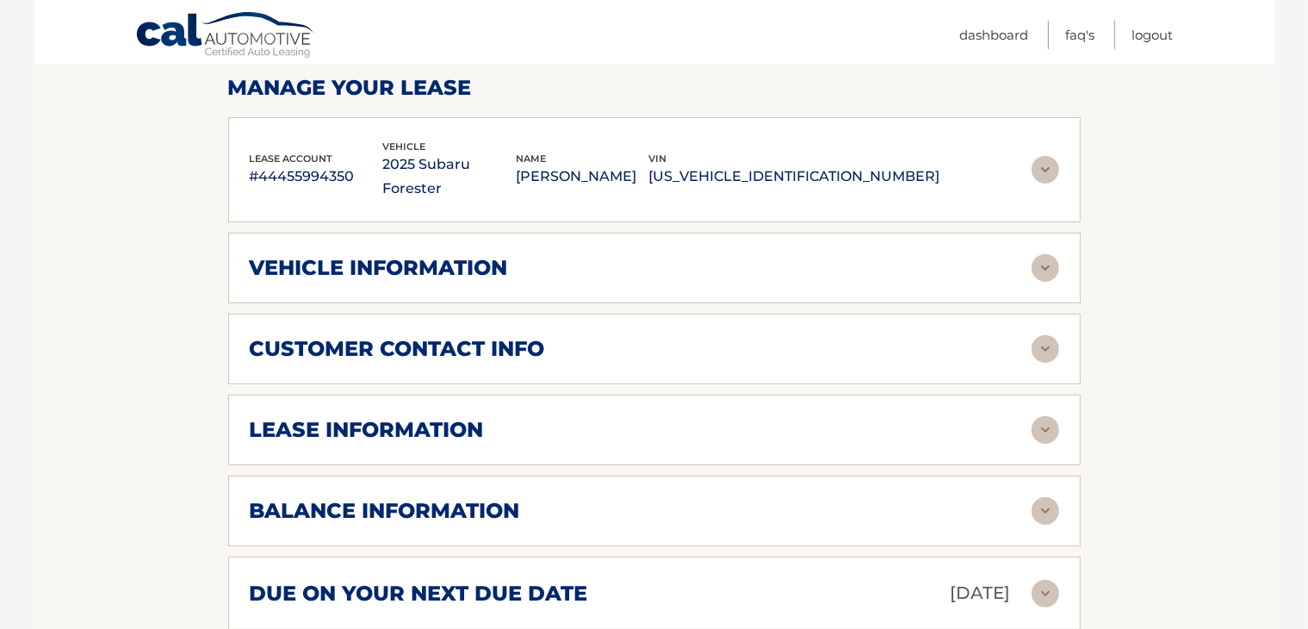
scroll to position [431, 0]
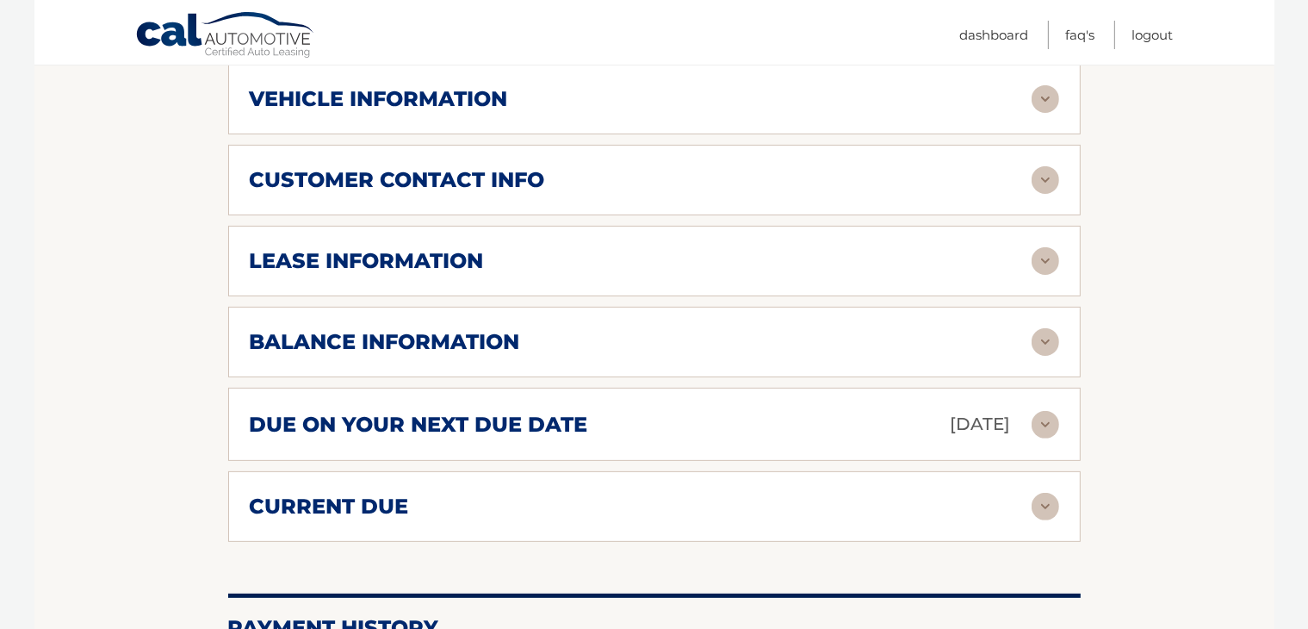
click at [1043, 247] on img at bounding box center [1046, 261] width 28 height 28
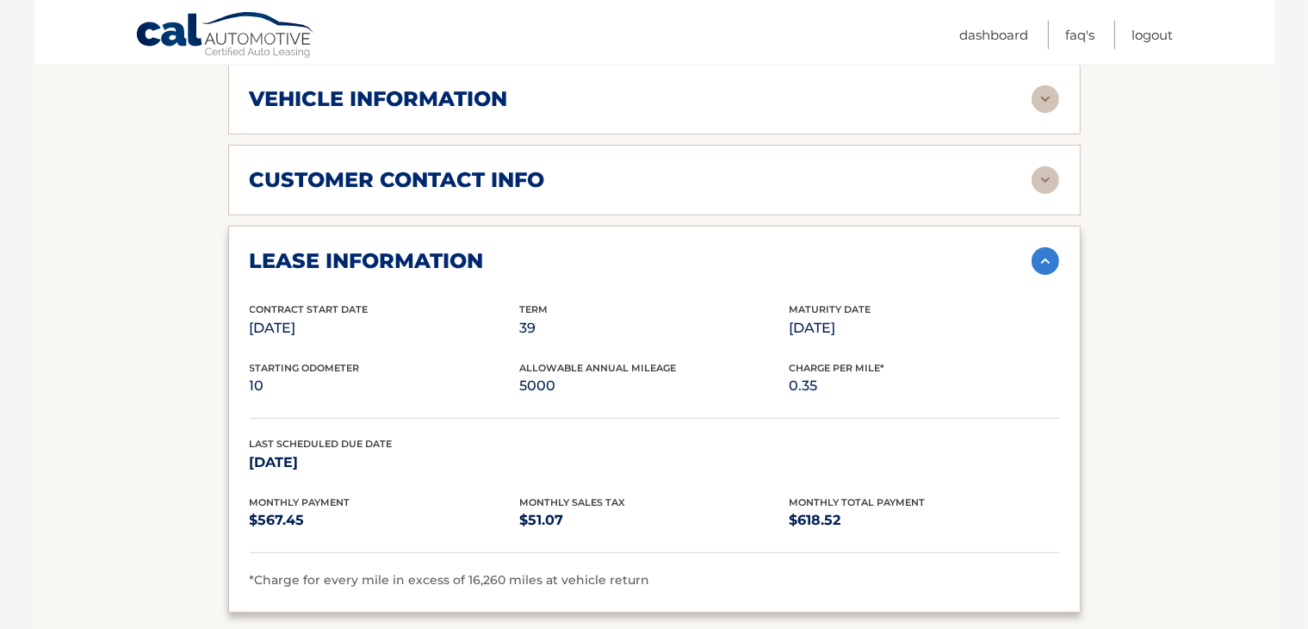
click at [1043, 247] on img at bounding box center [1046, 261] width 28 height 28
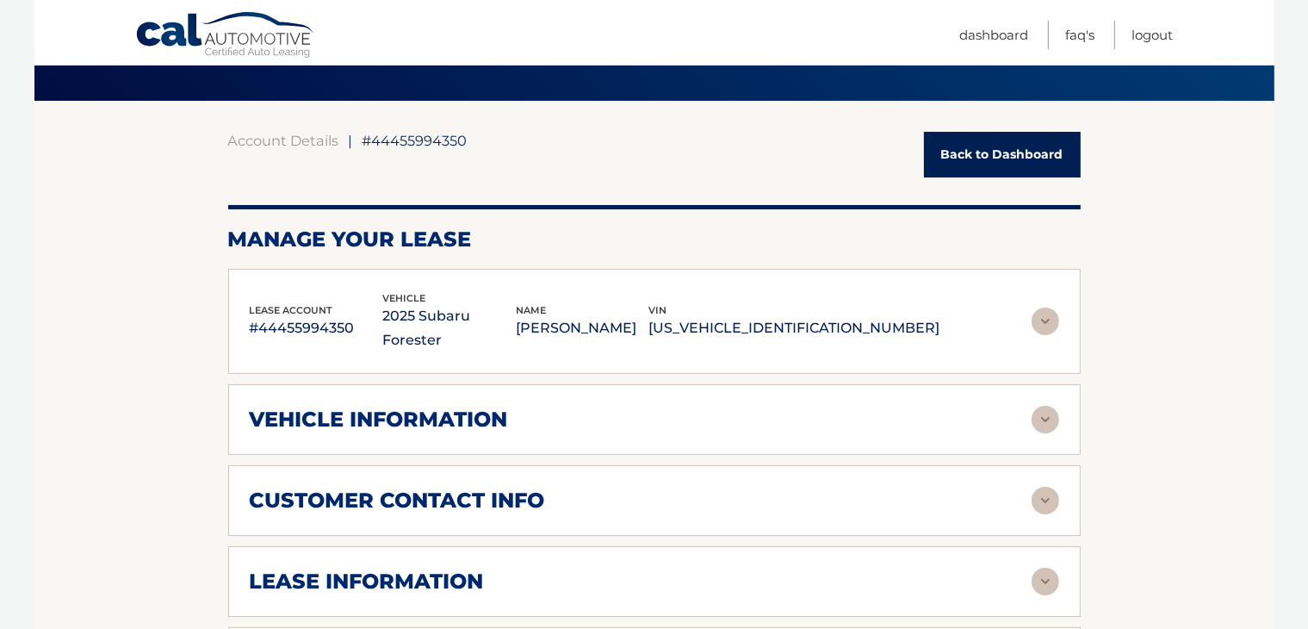
scroll to position [0, 0]
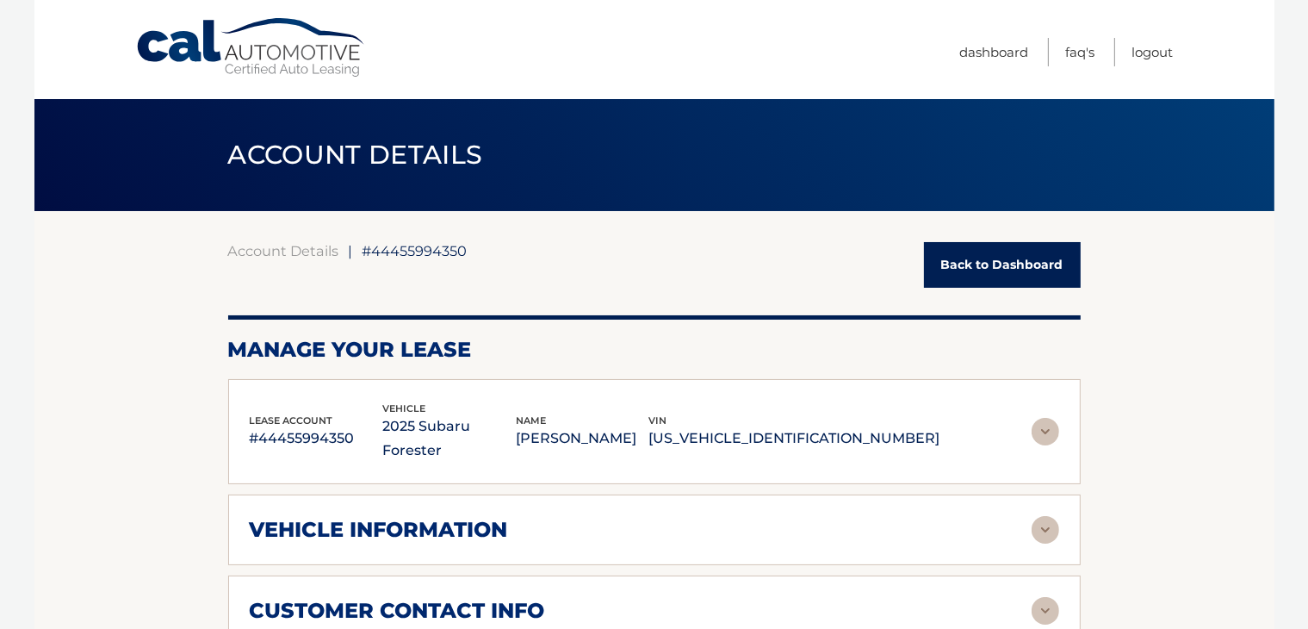
click at [635, 245] on div "Account Details | #44455994350 Back to Dashboard" at bounding box center [654, 265] width 852 height 46
click at [1044, 418] on img at bounding box center [1046, 432] width 28 height 28
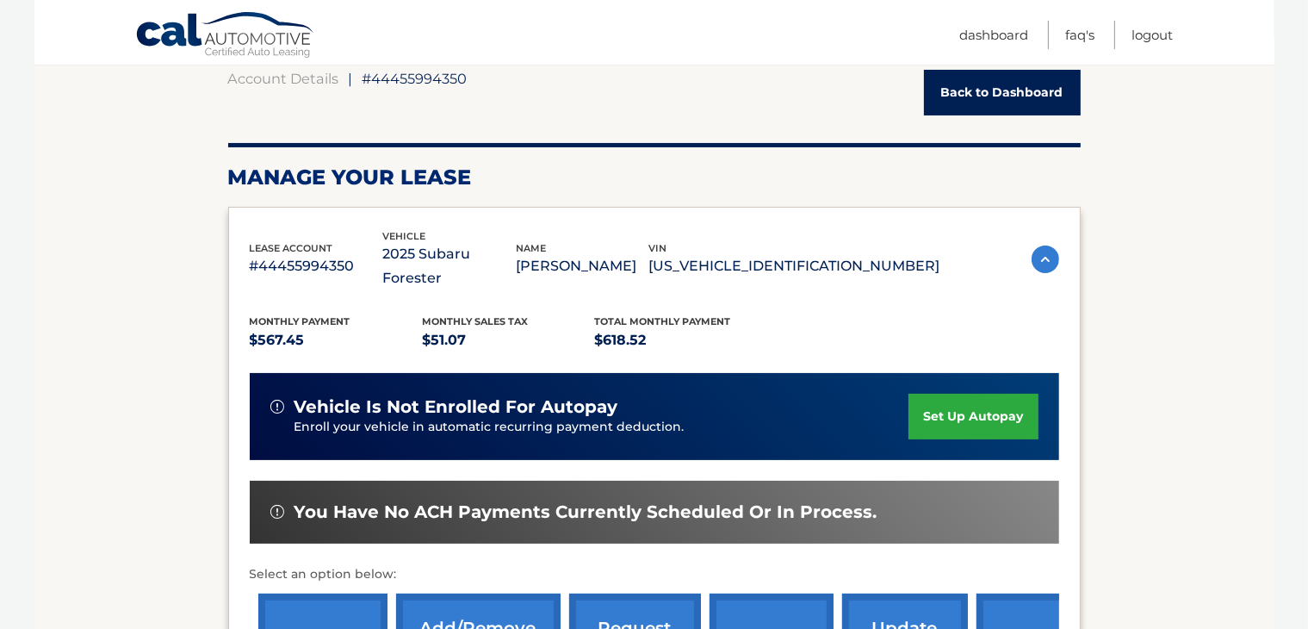
scroll to position [258, 0]
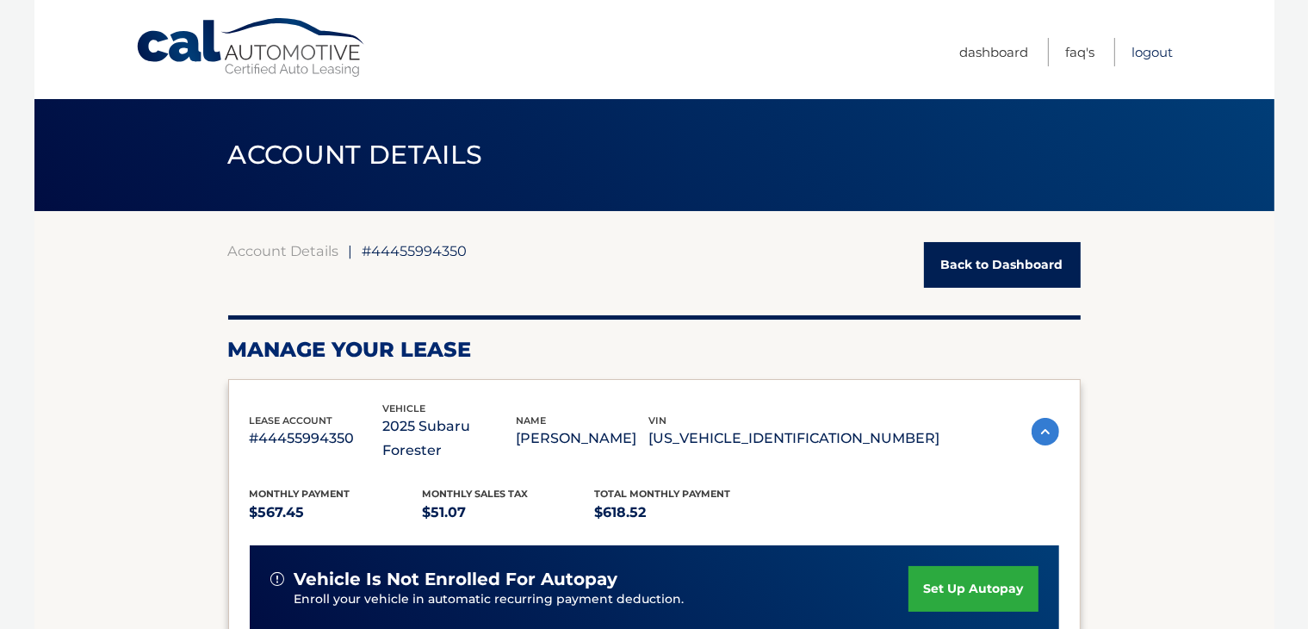
click at [1148, 53] on link "Logout" at bounding box center [1152, 52] width 41 height 28
